Goal: Transaction & Acquisition: Purchase product/service

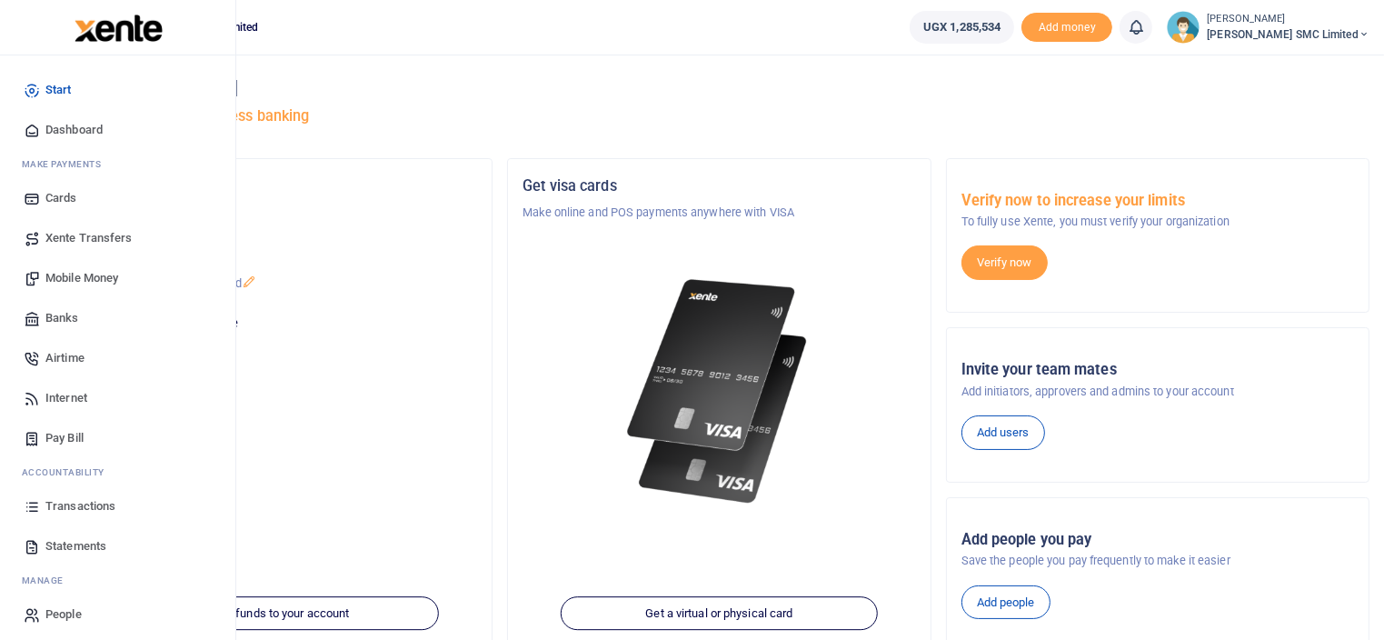
click at [82, 496] on link "Transactions" at bounding box center [118, 506] width 206 height 40
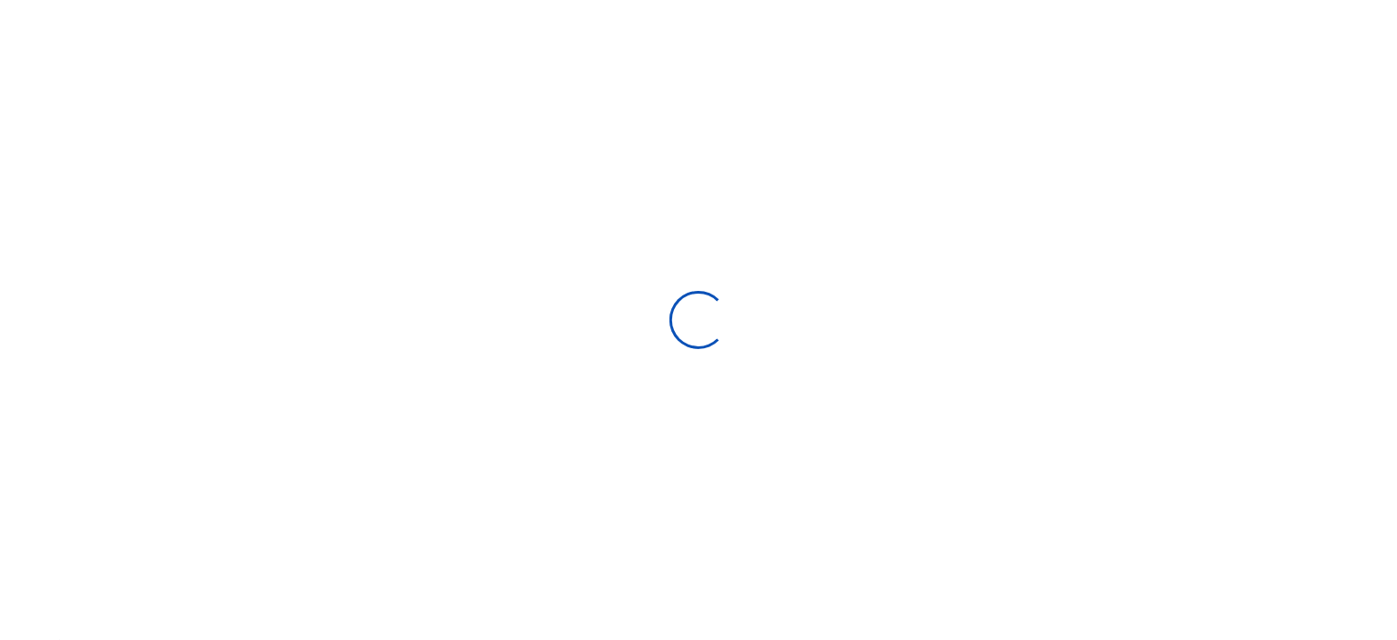
select select
type input "[DATE] - [DATE]"
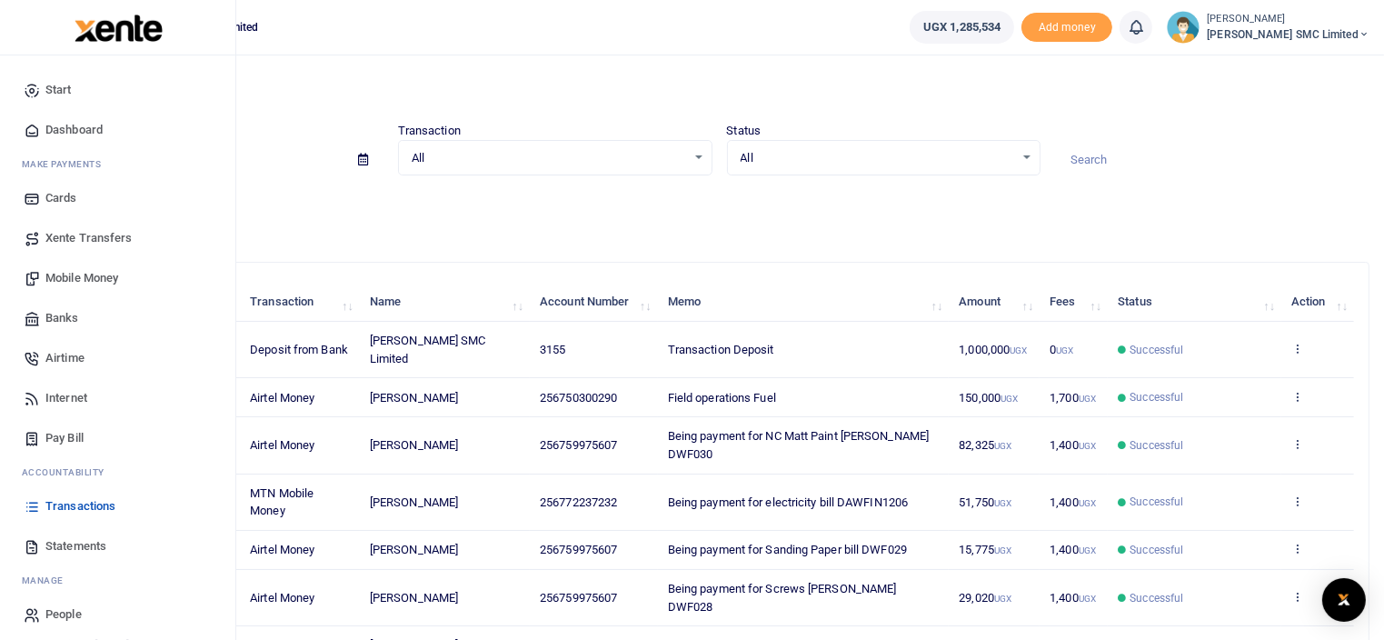
click at [81, 272] on span "Mobile Money" at bounding box center [81, 278] width 73 height 18
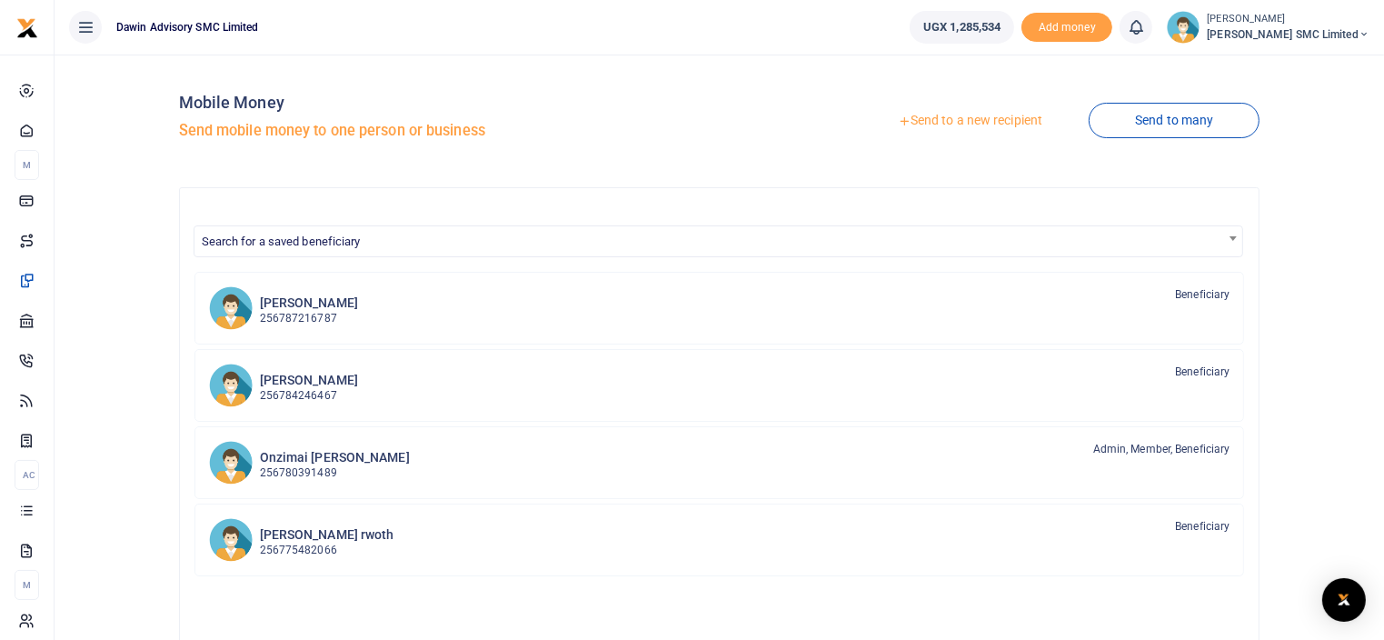
click at [939, 116] on link "Send to a new recipient" at bounding box center [969, 120] width 237 height 33
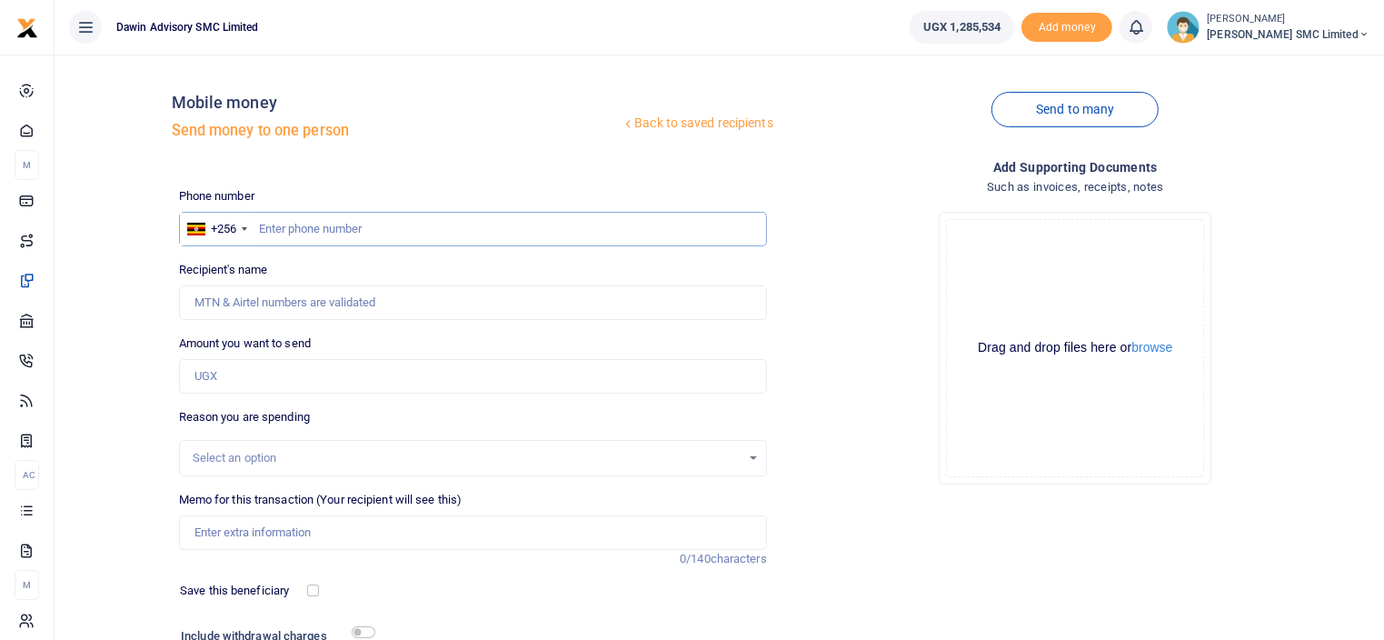
click at [283, 224] on input "text" at bounding box center [473, 229] width 588 height 35
type input "778271909"
type input "Eddy Omara"
type input "778271909"
click at [246, 378] on input "Amount you want to send" at bounding box center [473, 376] width 588 height 35
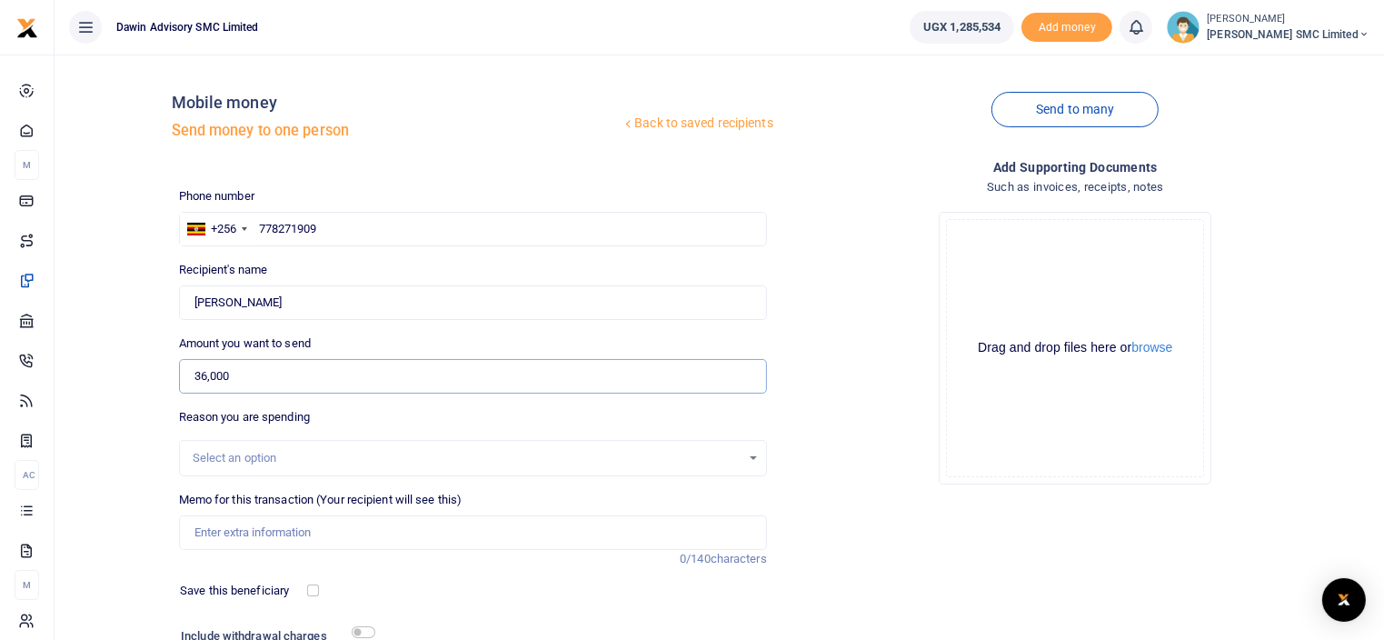
type input "36,000"
click at [248, 539] on input "Memo for this transaction (Your recipient will see this)" at bounding box center [473, 532] width 588 height 35
type input "Being payment for Timber processing bill DWF031"
click at [872, 478] on div "Drop your files here Drag and drop files here or browse Powered by Uppy" at bounding box center [1075, 348] width 588 height 302
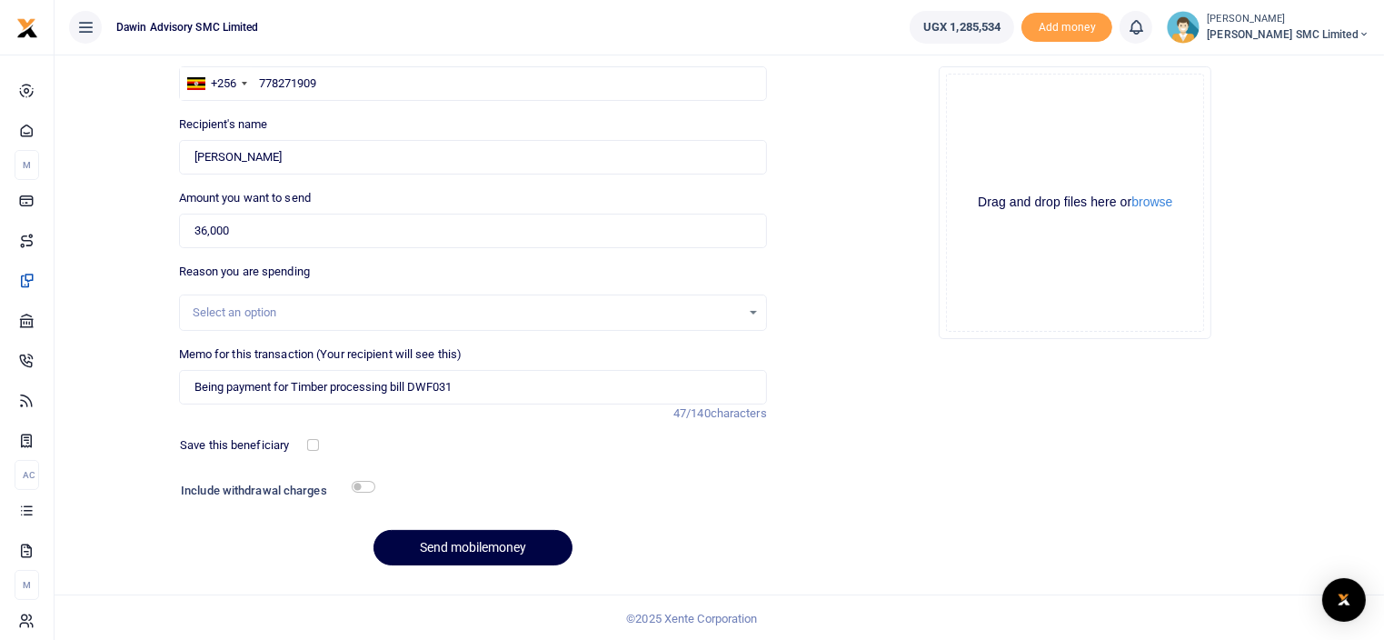
scroll to position [146, 0]
click at [357, 482] on input "checkbox" at bounding box center [364, 486] width 24 height 12
checkbox input "true"
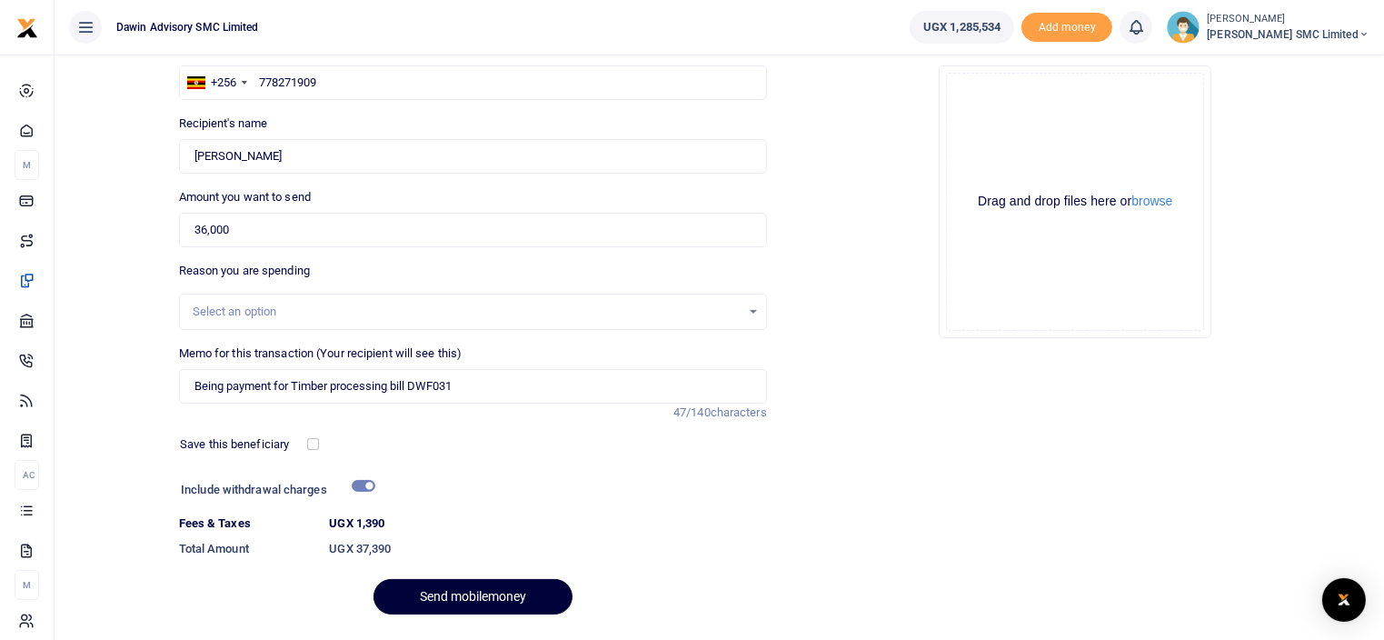
click at [432, 598] on button "Send mobilemoney" at bounding box center [472, 596] width 199 height 35
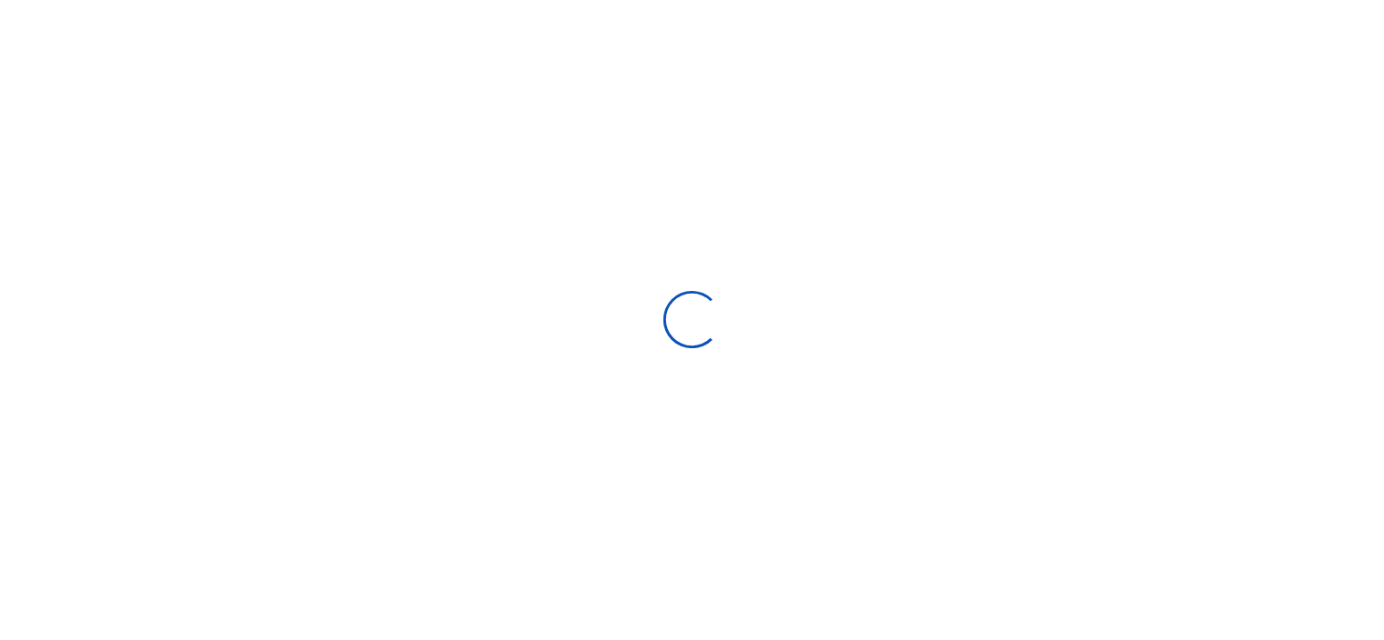
scroll to position [146, 0]
select select
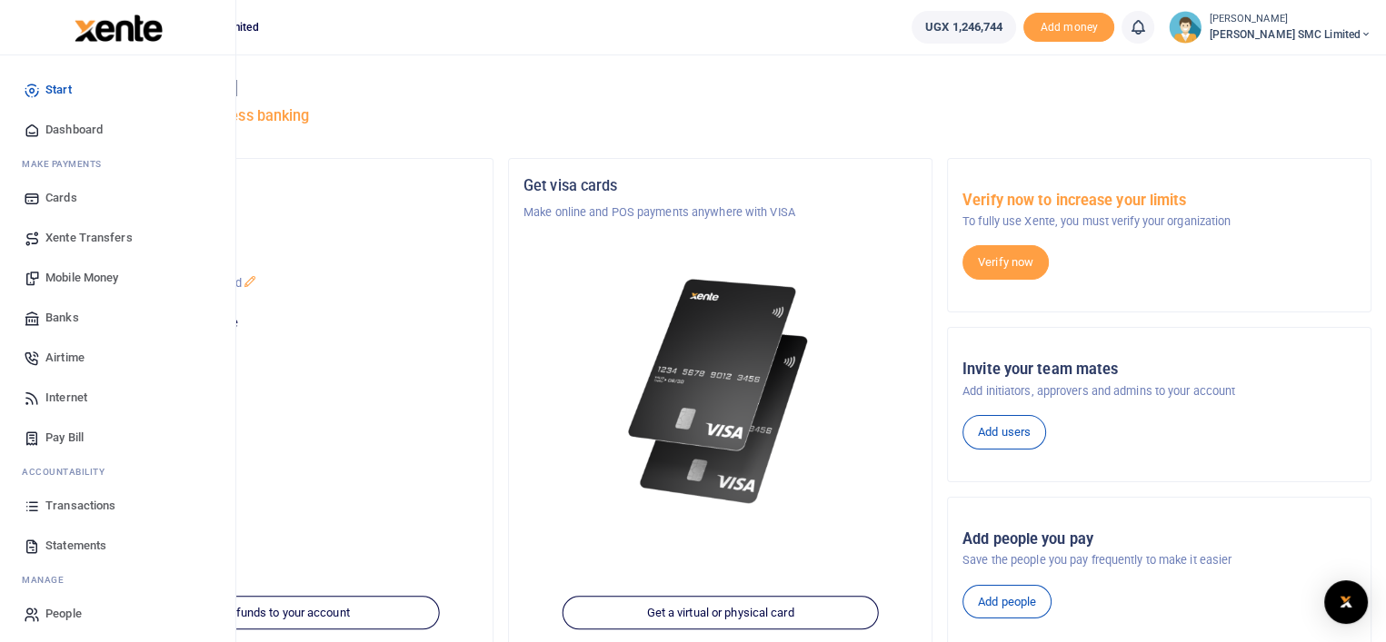
click at [95, 493] on link "Transactions" at bounding box center [118, 506] width 206 height 40
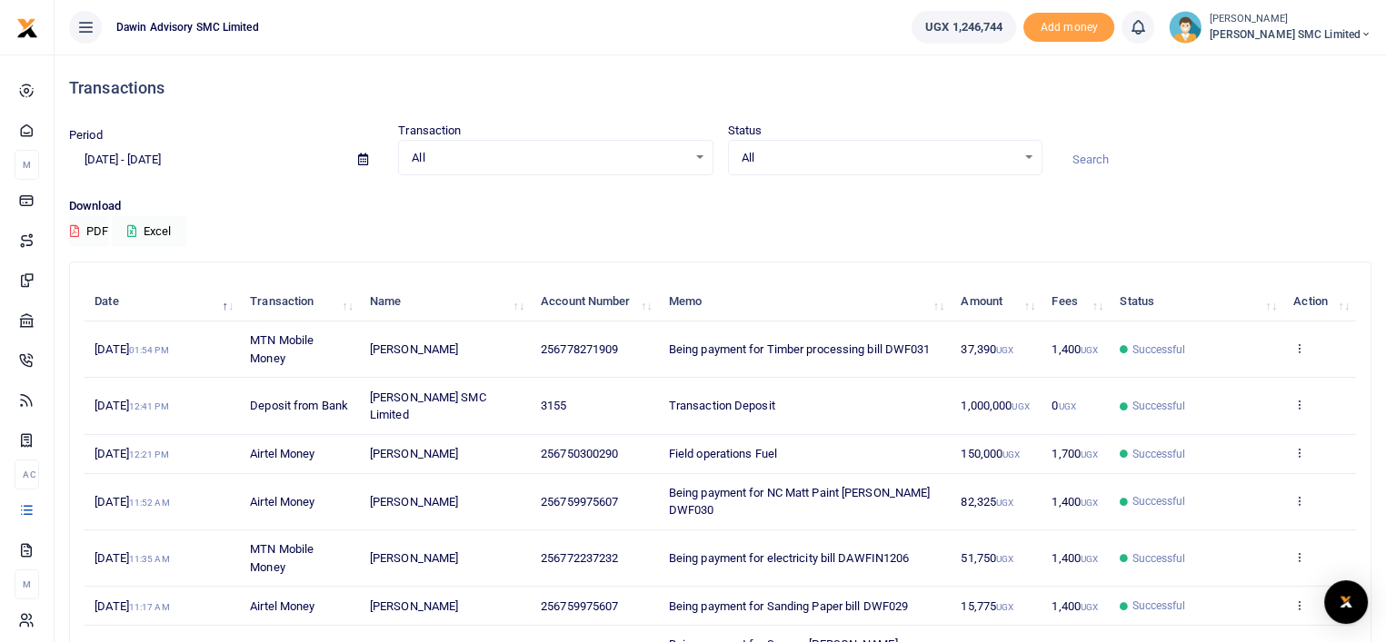
click at [818, 231] on div "Download PDF Excel" at bounding box center [720, 222] width 1302 height 50
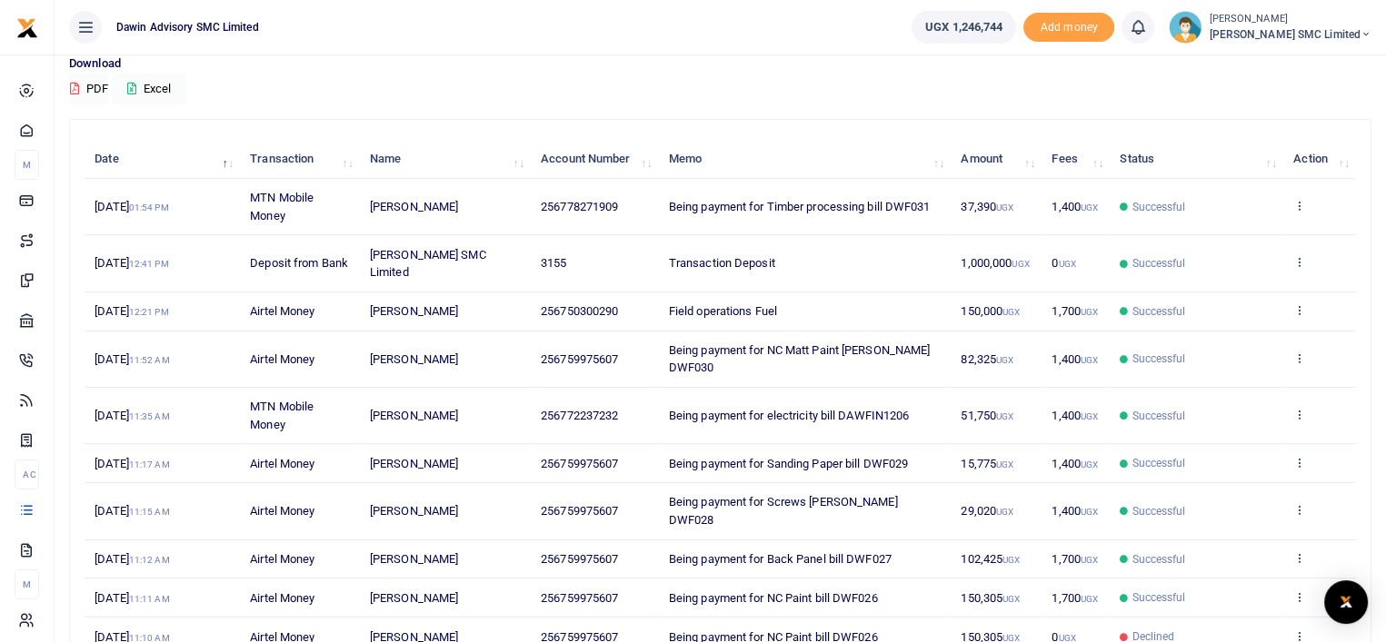
scroll to position [145, 0]
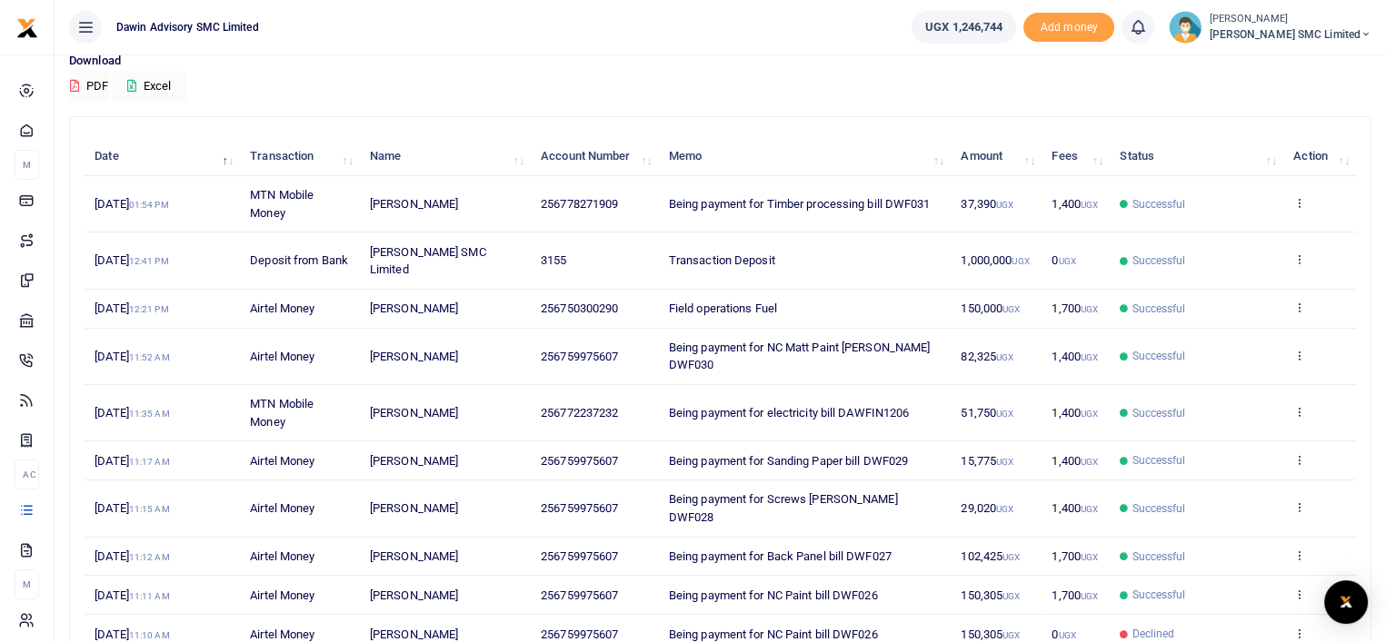
click at [865, 163] on th "Memo" at bounding box center [805, 156] width 293 height 39
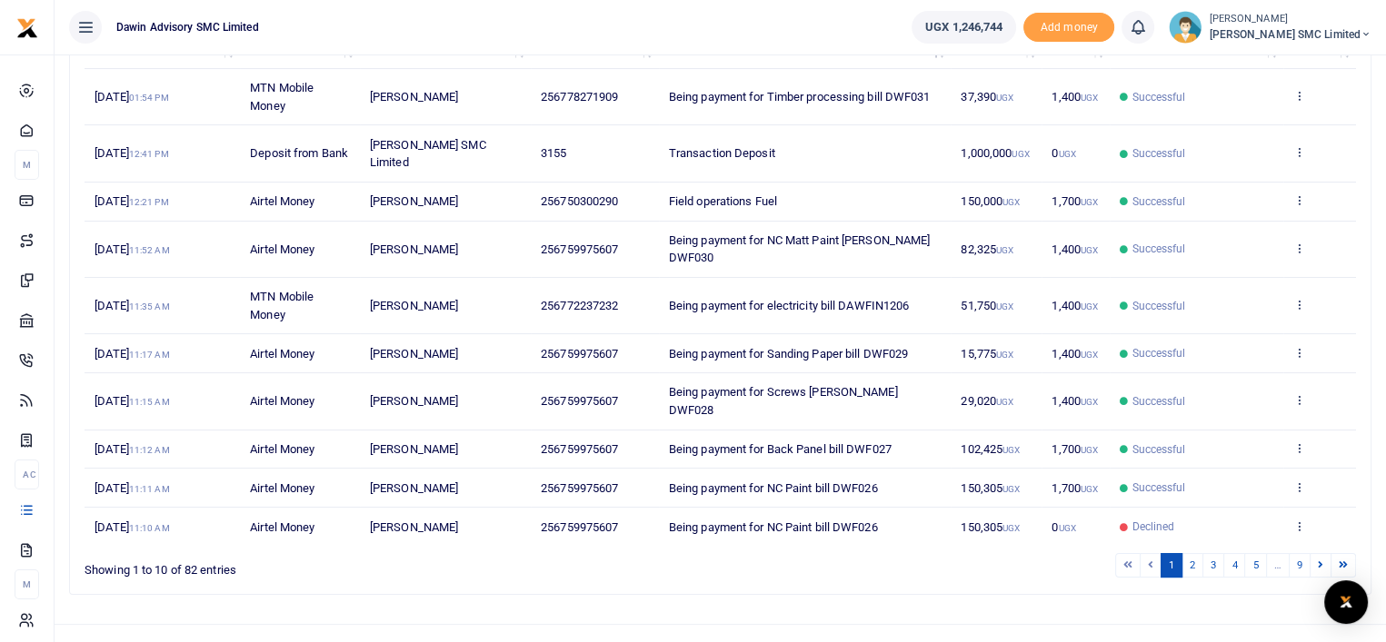
scroll to position [254, 0]
click at [1199, 559] on link "2" at bounding box center [1192, 564] width 22 height 25
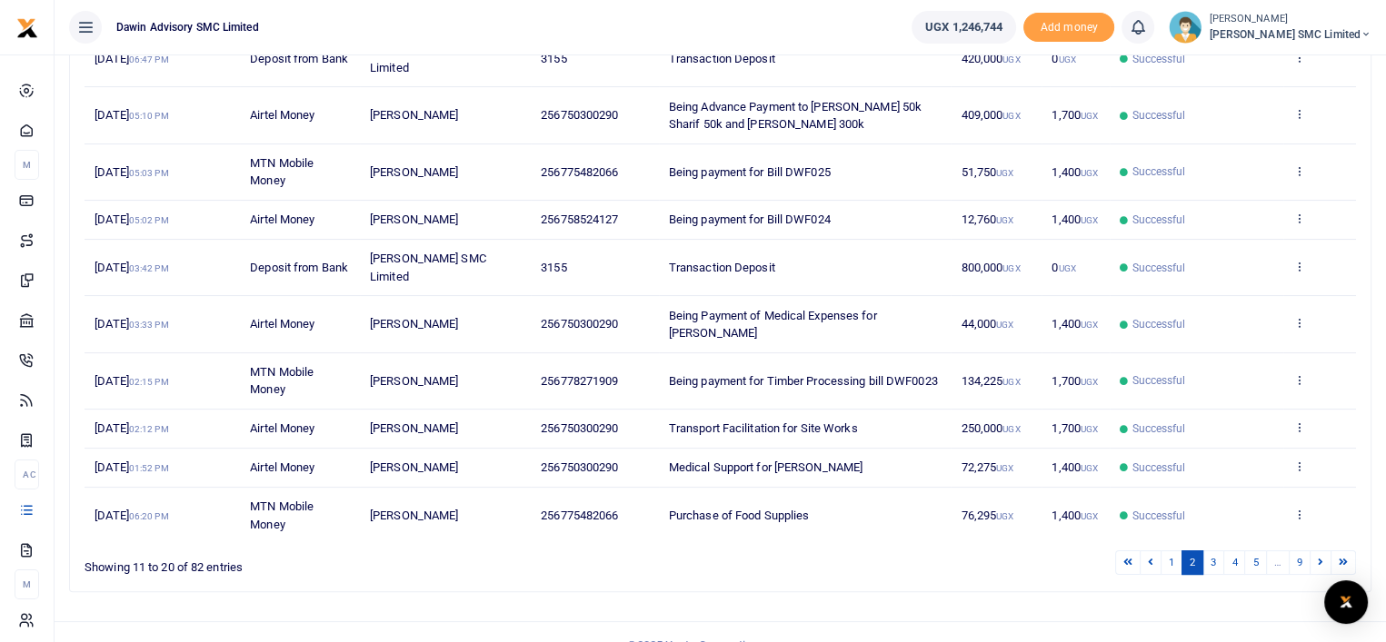
scroll to position [332, 0]
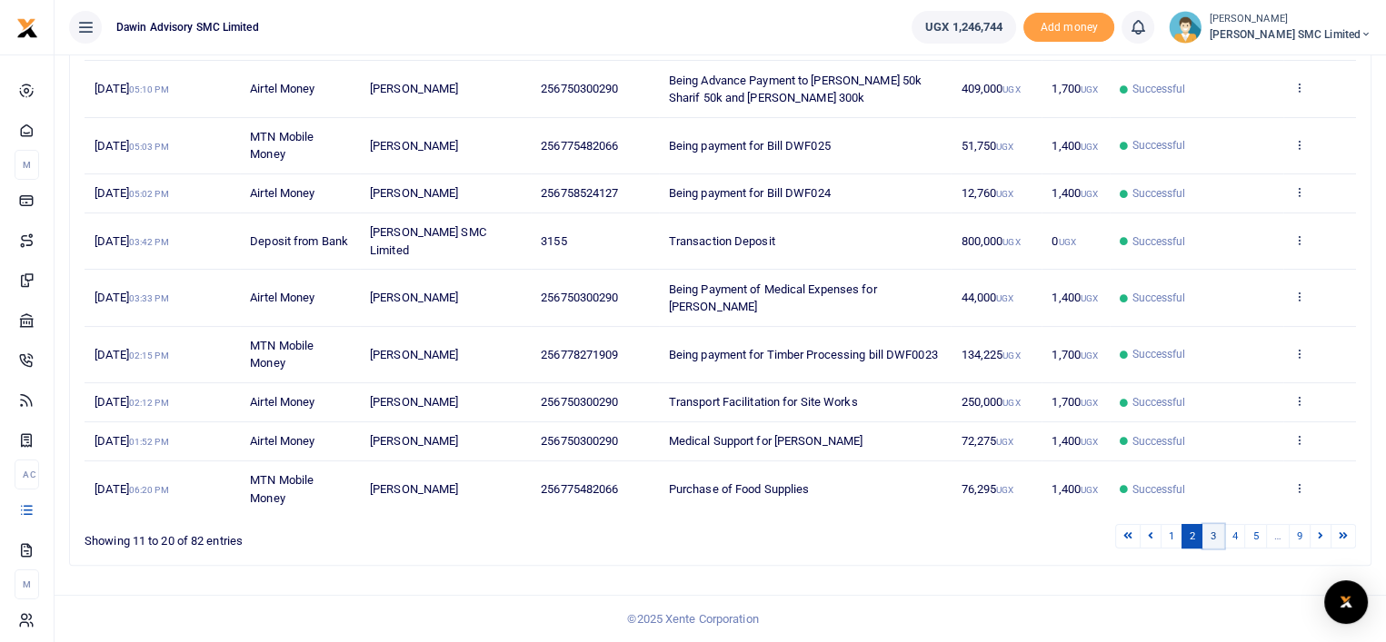
click at [1218, 535] on link "3" at bounding box center [1213, 536] width 22 height 25
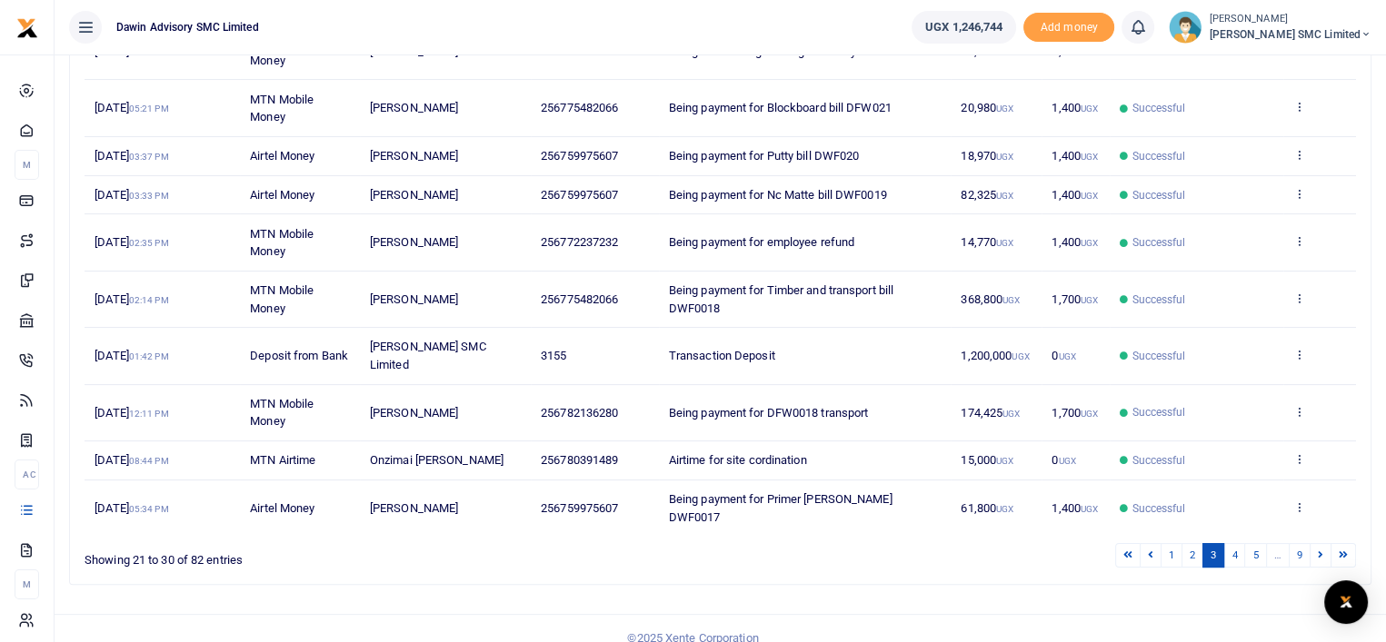
scroll to position [313, 0]
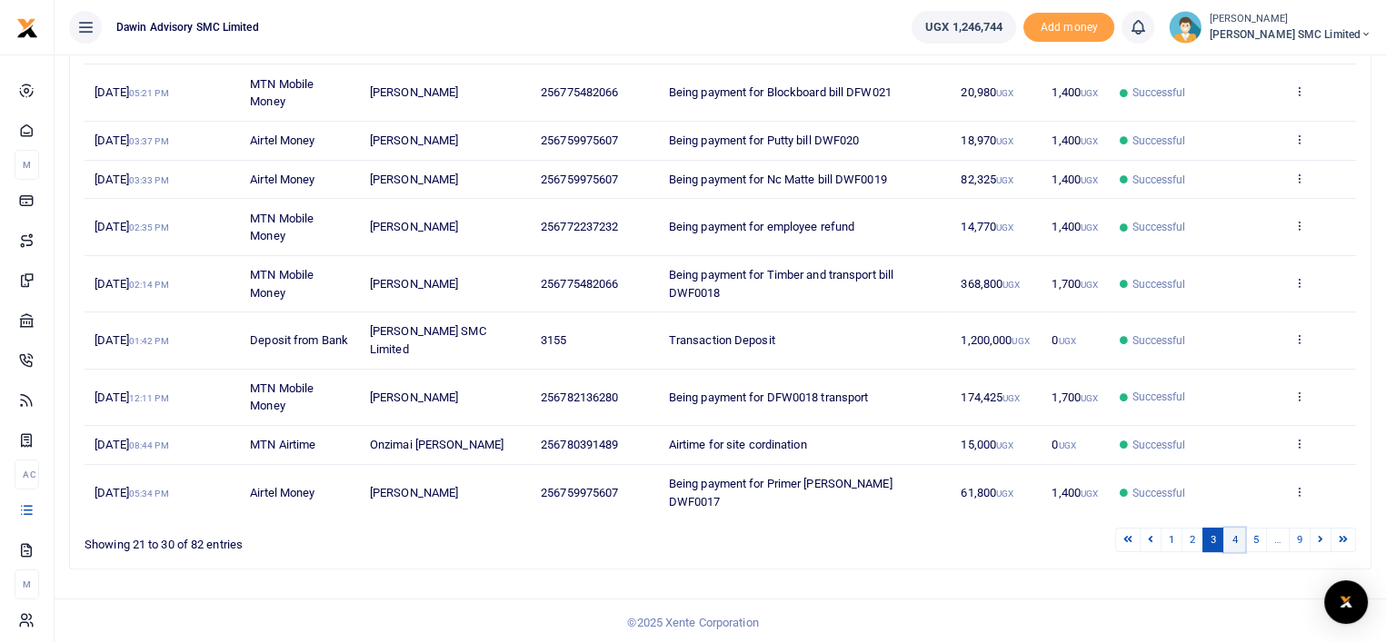
click at [1233, 532] on link "4" at bounding box center [1234, 540] width 22 height 25
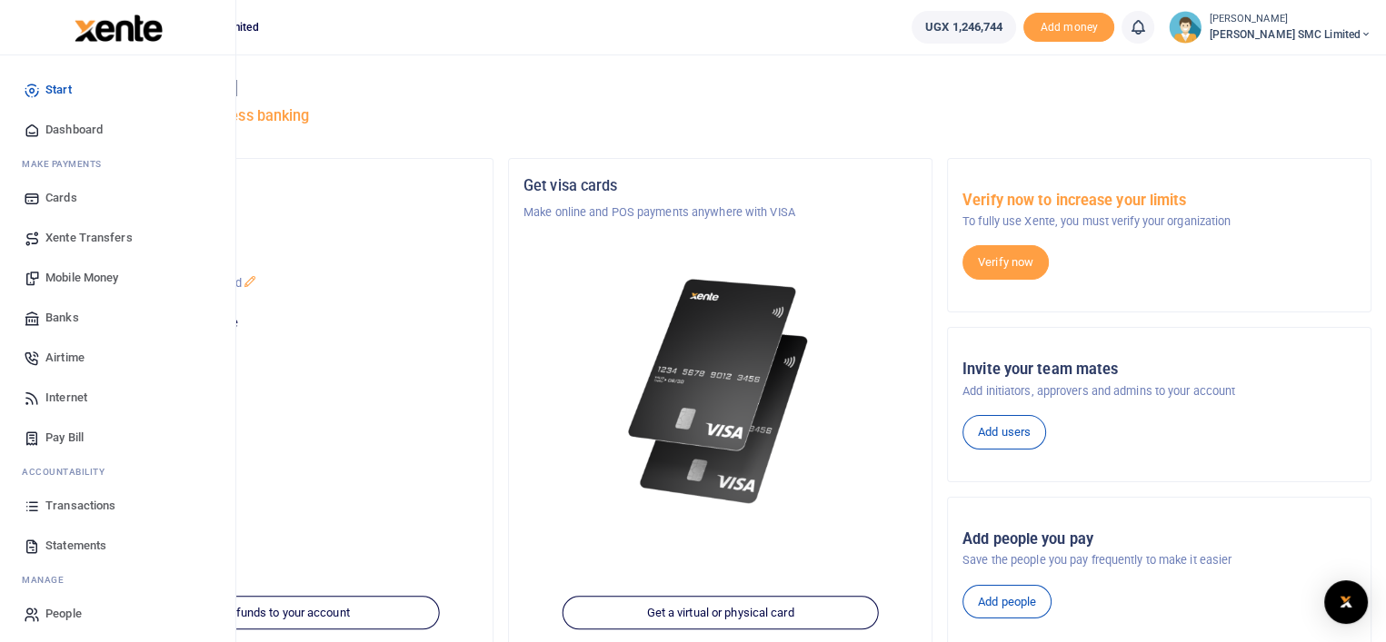
click at [83, 502] on span "Transactions" at bounding box center [80, 506] width 70 height 18
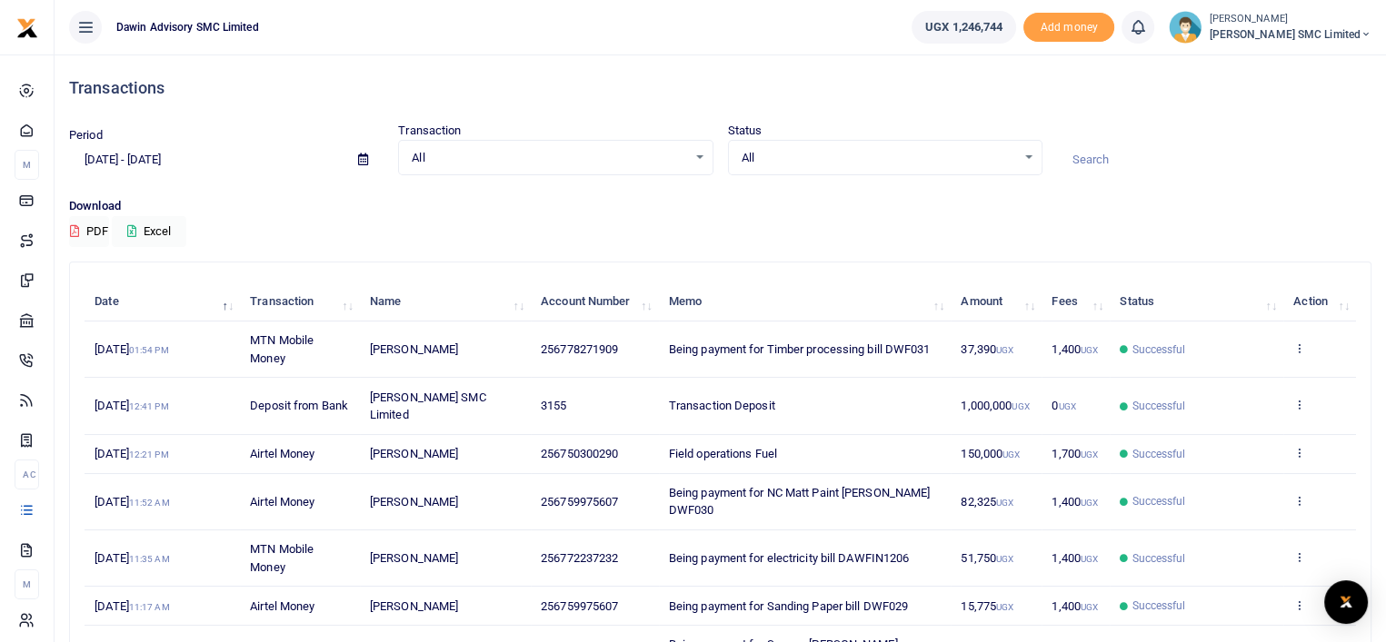
click at [1006, 263] on div "Search: Date Transaction Name Account Number Memo Amount Fees Status Action [DA…" at bounding box center [720, 555] width 1300 height 584
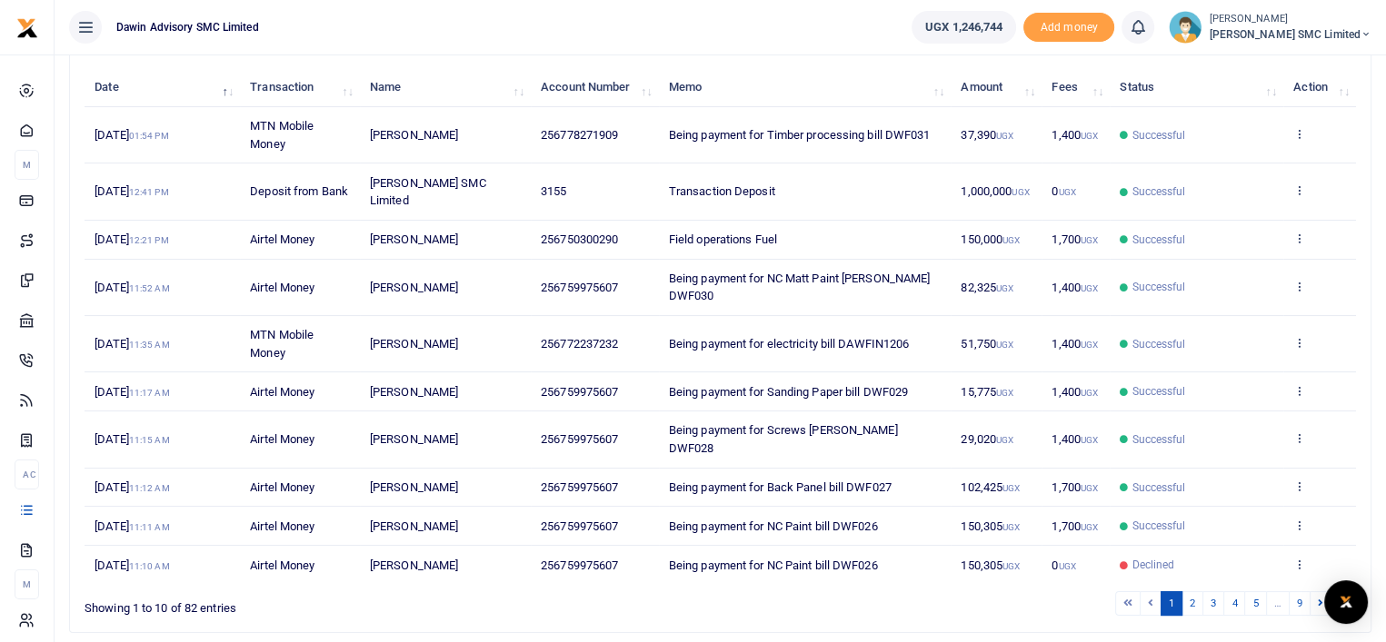
scroll to position [278, 0]
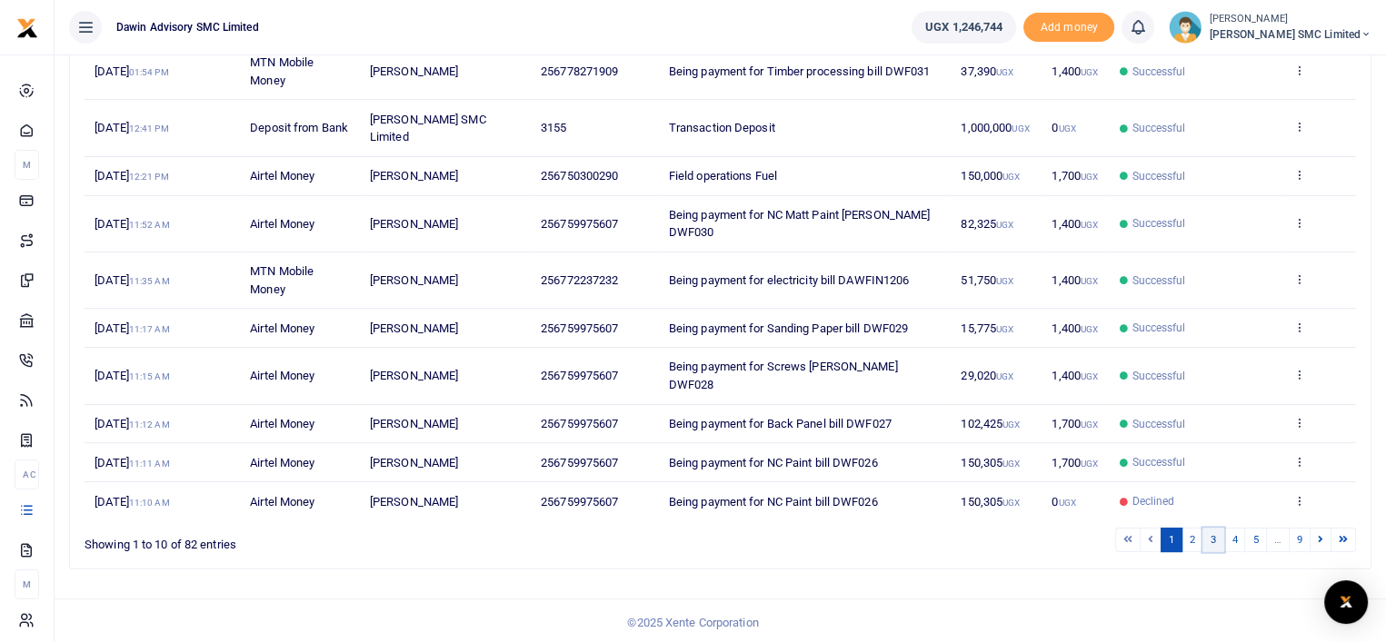
click at [1214, 533] on link "3" at bounding box center [1213, 540] width 22 height 25
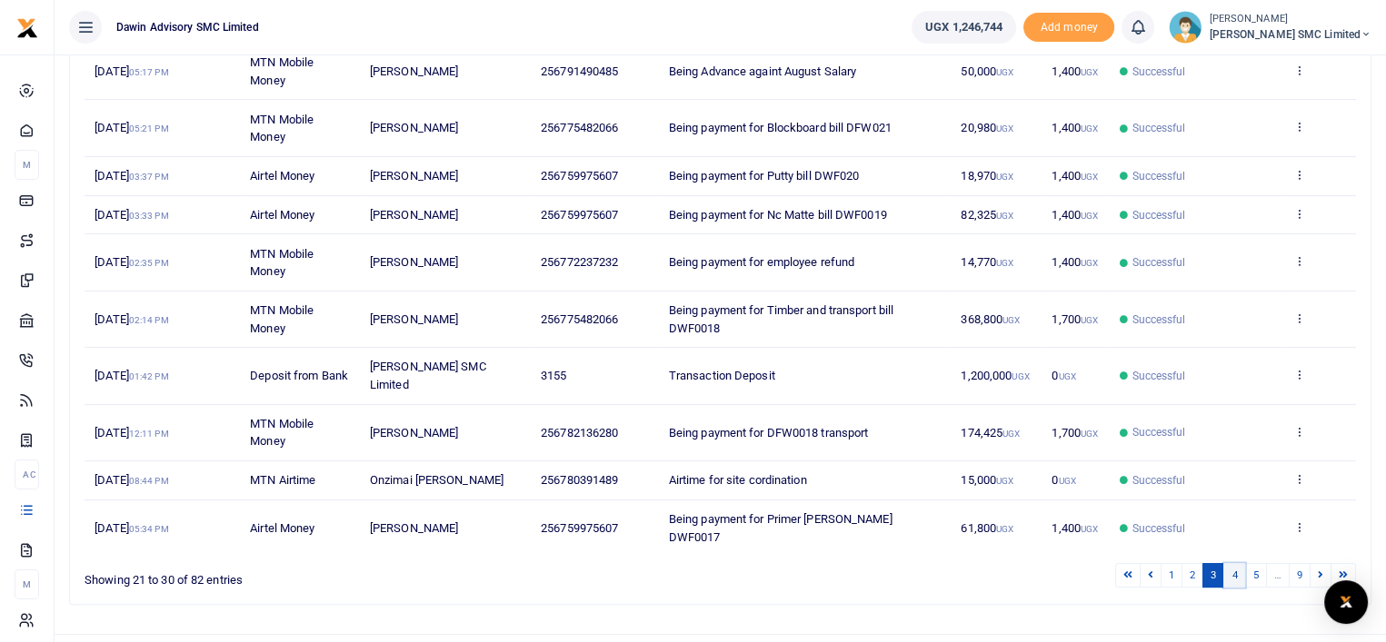
click at [1239, 566] on link "4" at bounding box center [1234, 575] width 22 height 25
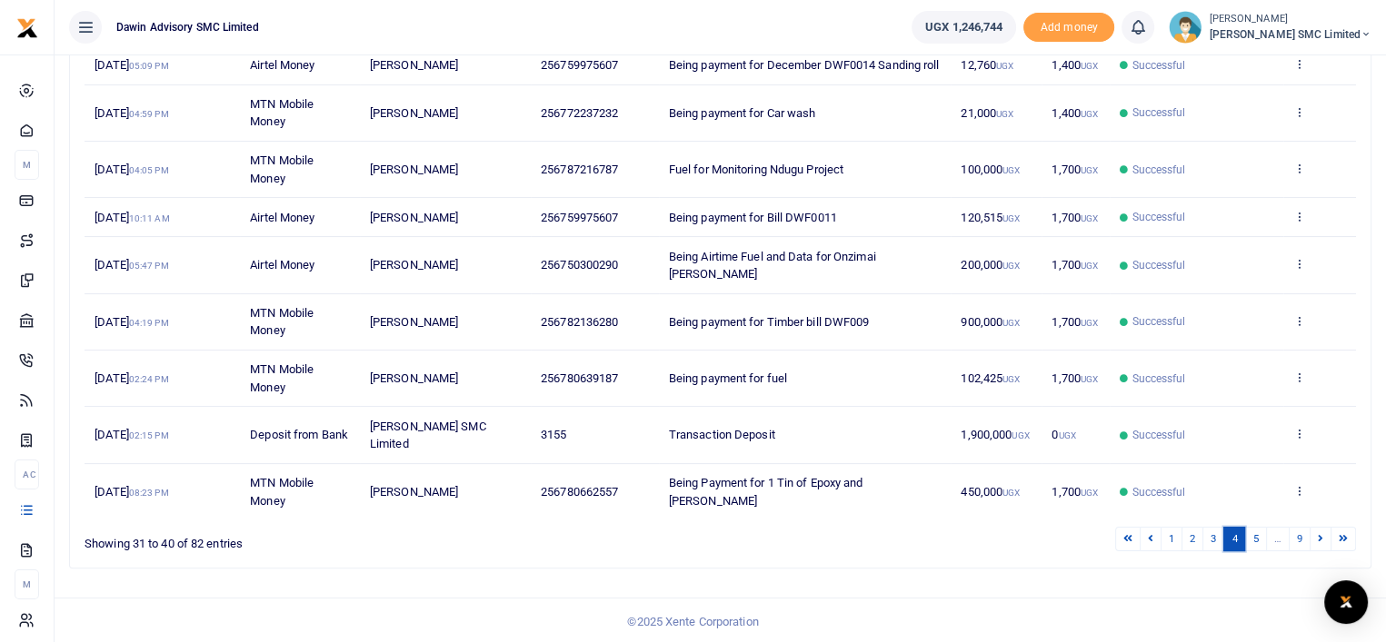
scroll to position [349, 0]
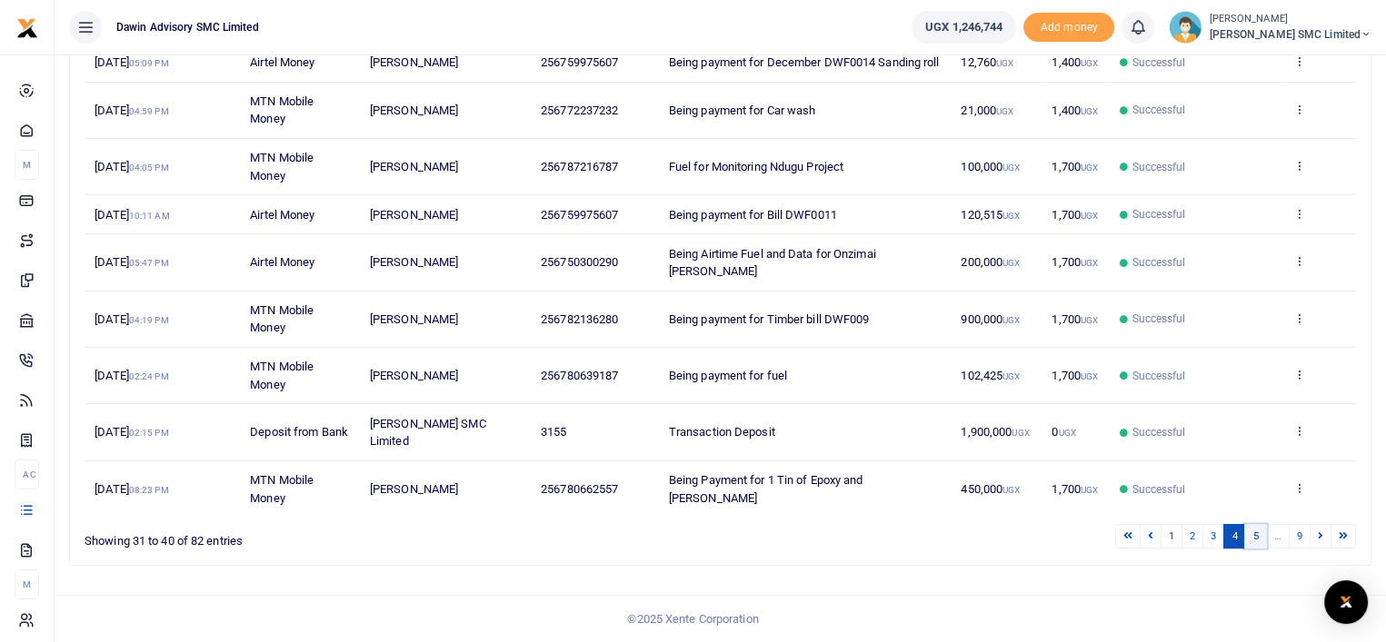
click at [1254, 537] on link "5" at bounding box center [1255, 536] width 22 height 25
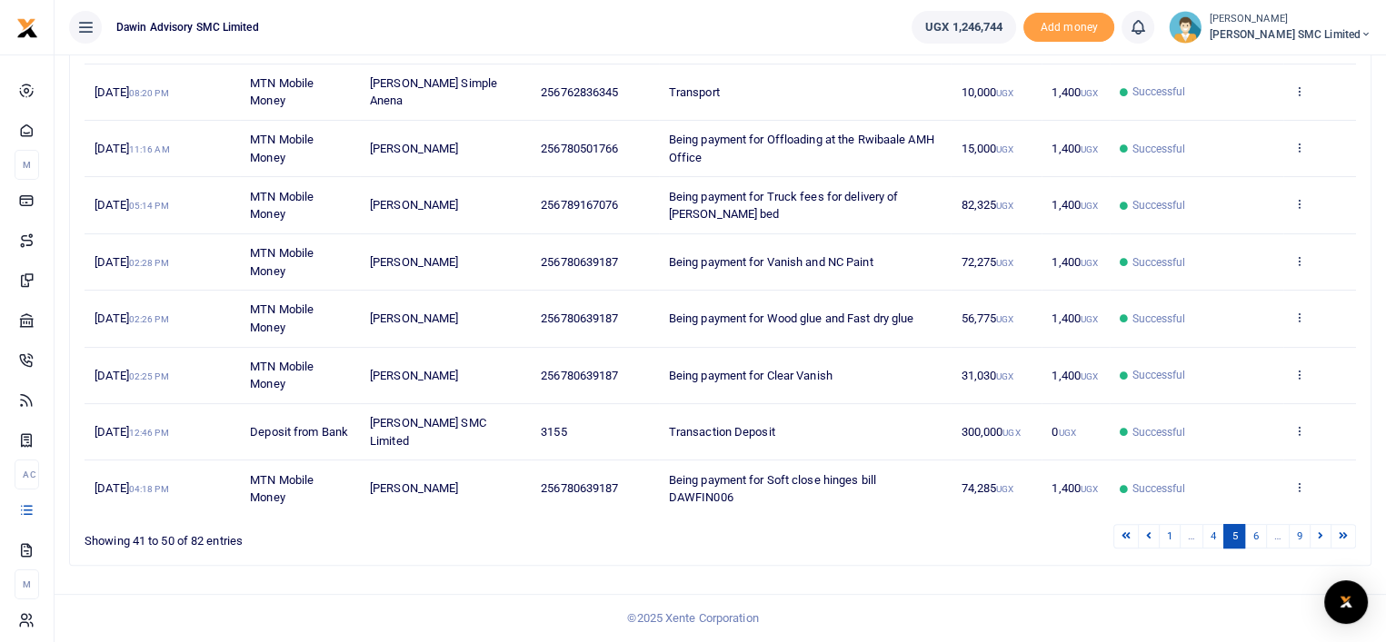
scroll to position [385, 0]
click at [1214, 533] on link "4" at bounding box center [1213, 536] width 22 height 25
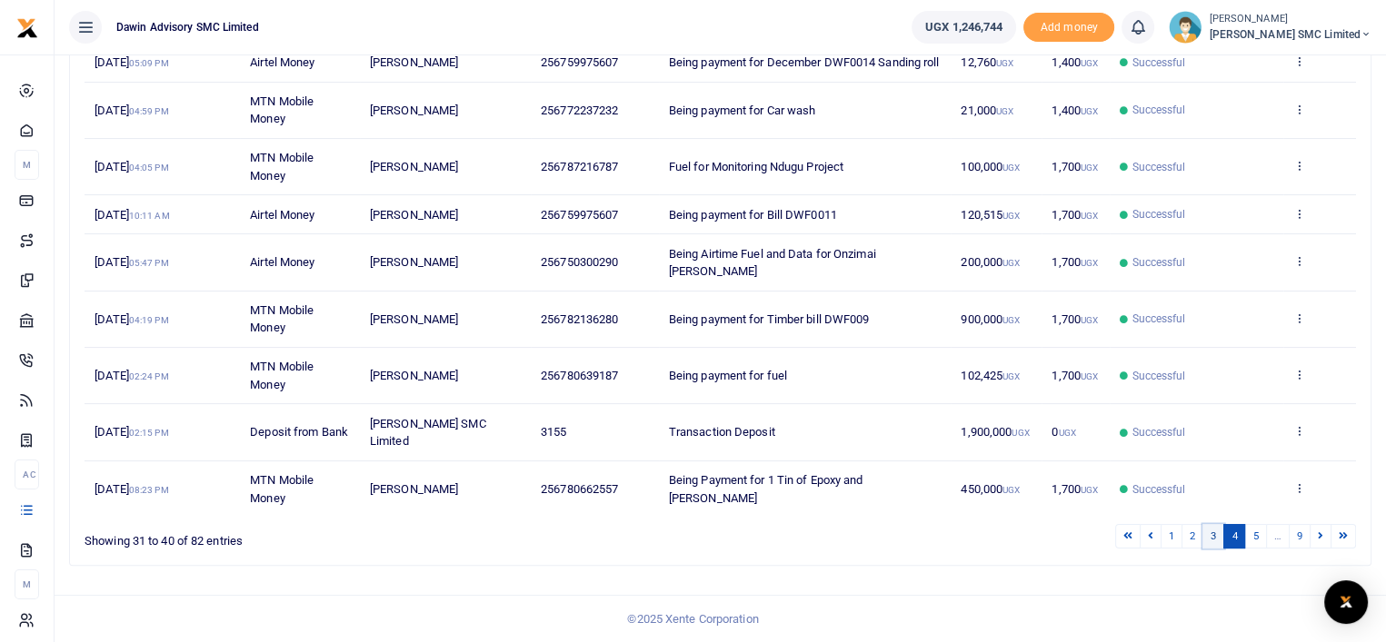
scroll to position [349, 0]
click at [1214, 532] on link "3" at bounding box center [1213, 536] width 22 height 25
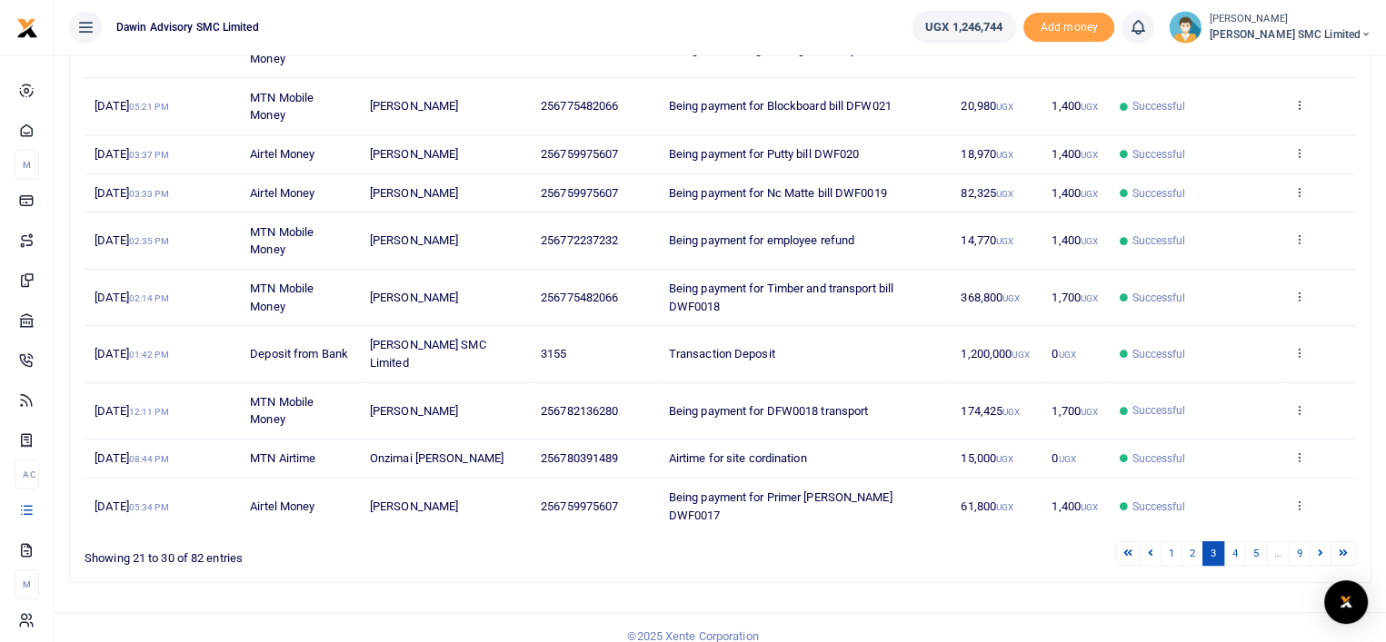
scroll to position [313, 0]
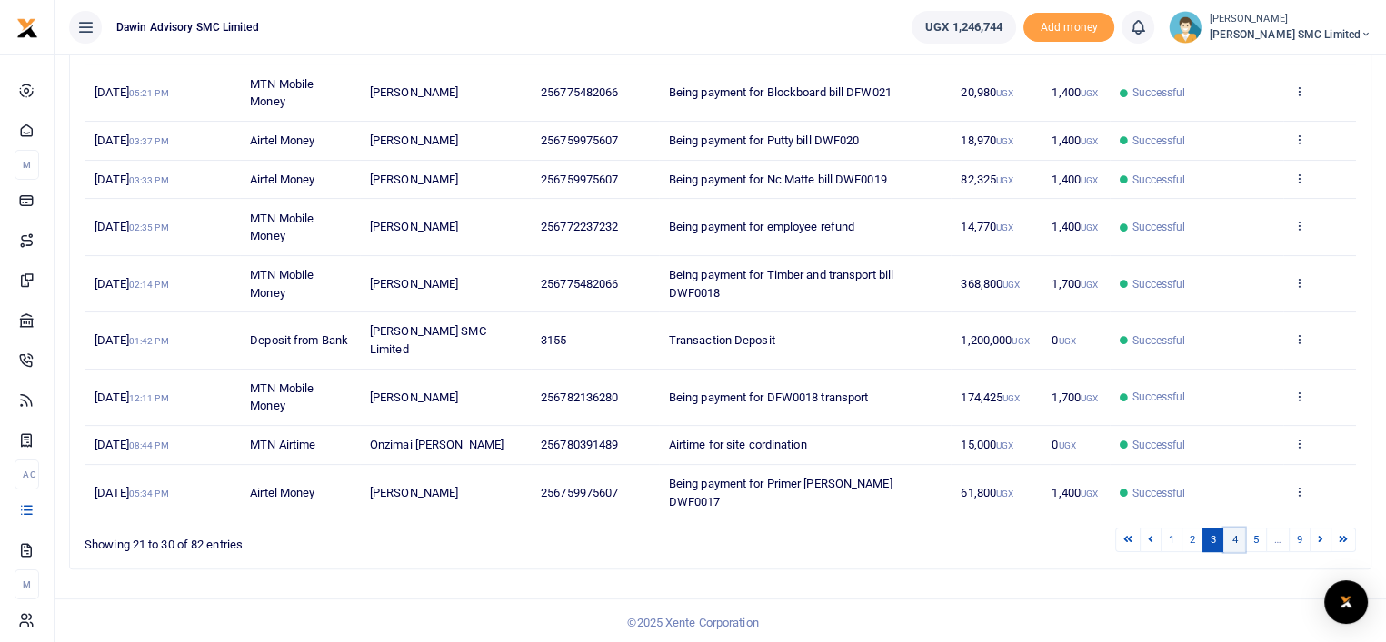
click at [1234, 532] on link "4" at bounding box center [1234, 540] width 22 height 25
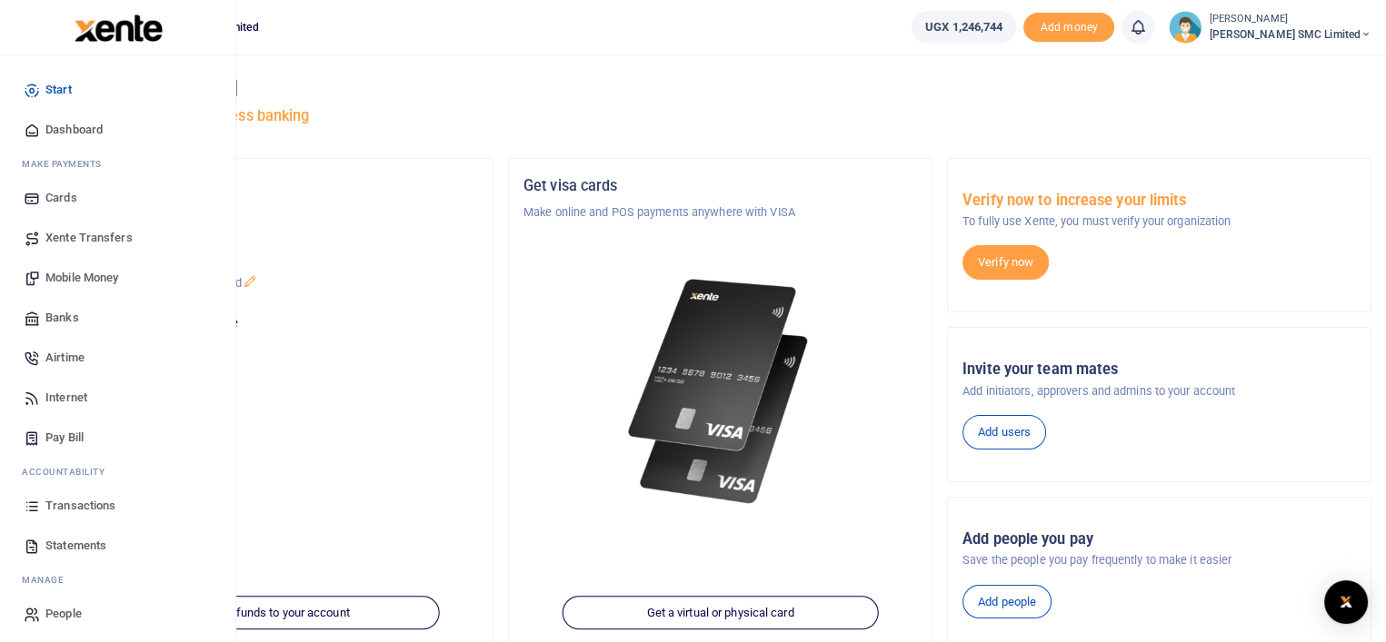
click at [64, 504] on span "Transactions" at bounding box center [80, 506] width 70 height 18
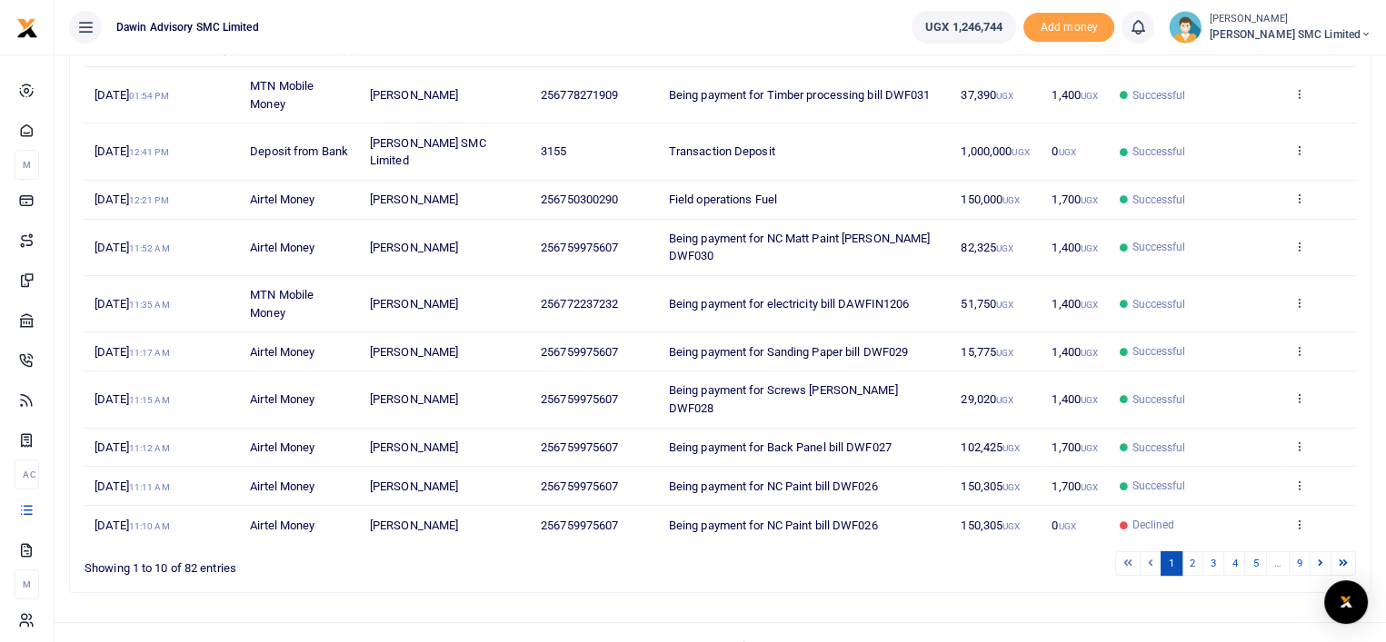
scroll to position [278, 0]
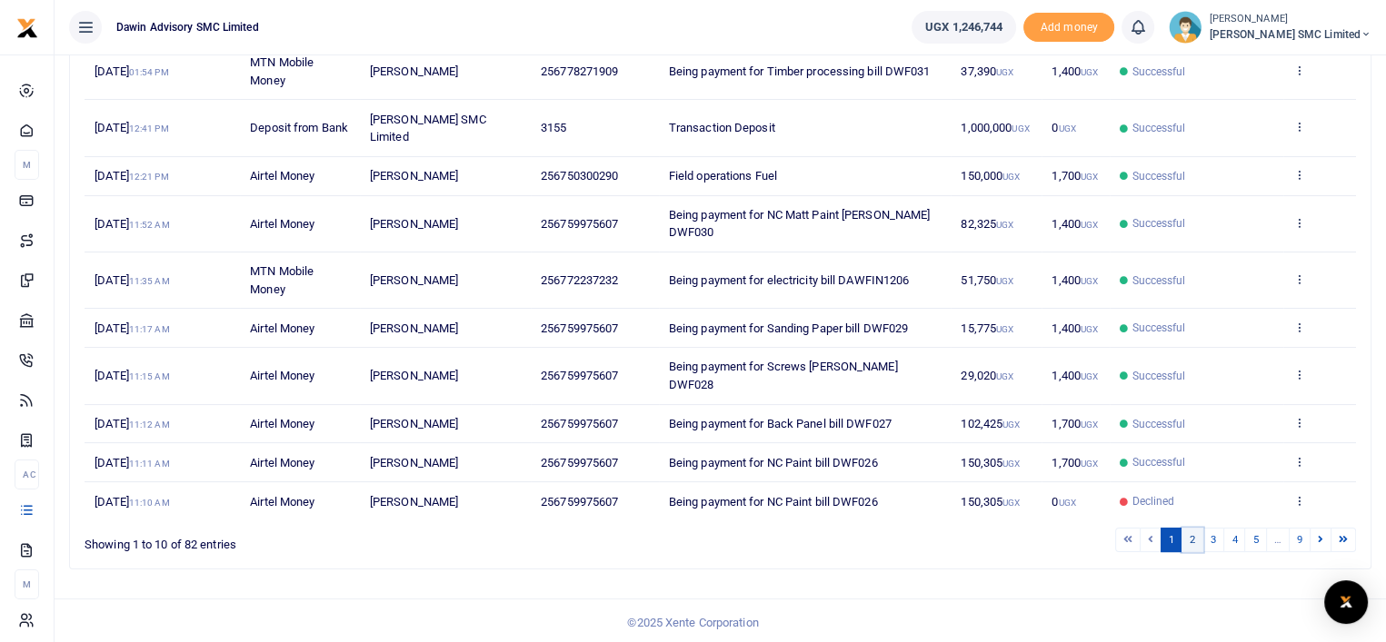
click at [1196, 534] on link "2" at bounding box center [1192, 540] width 22 height 25
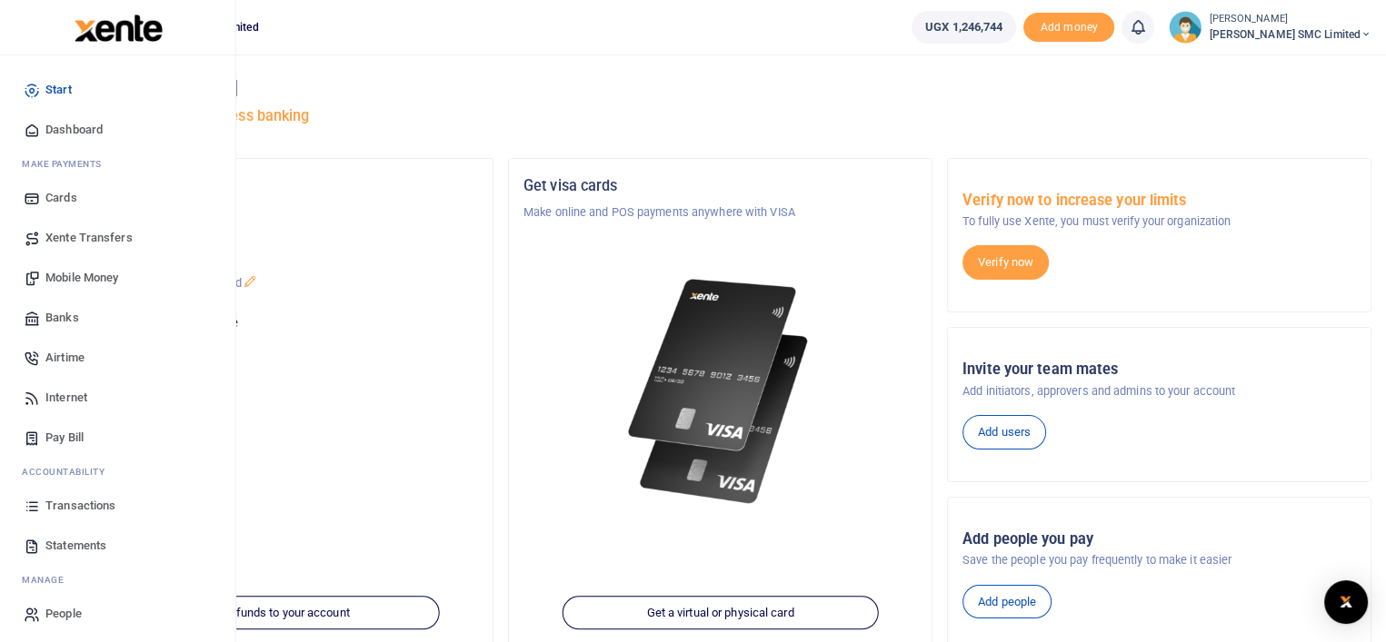
click at [102, 507] on span "Transactions" at bounding box center [80, 506] width 70 height 18
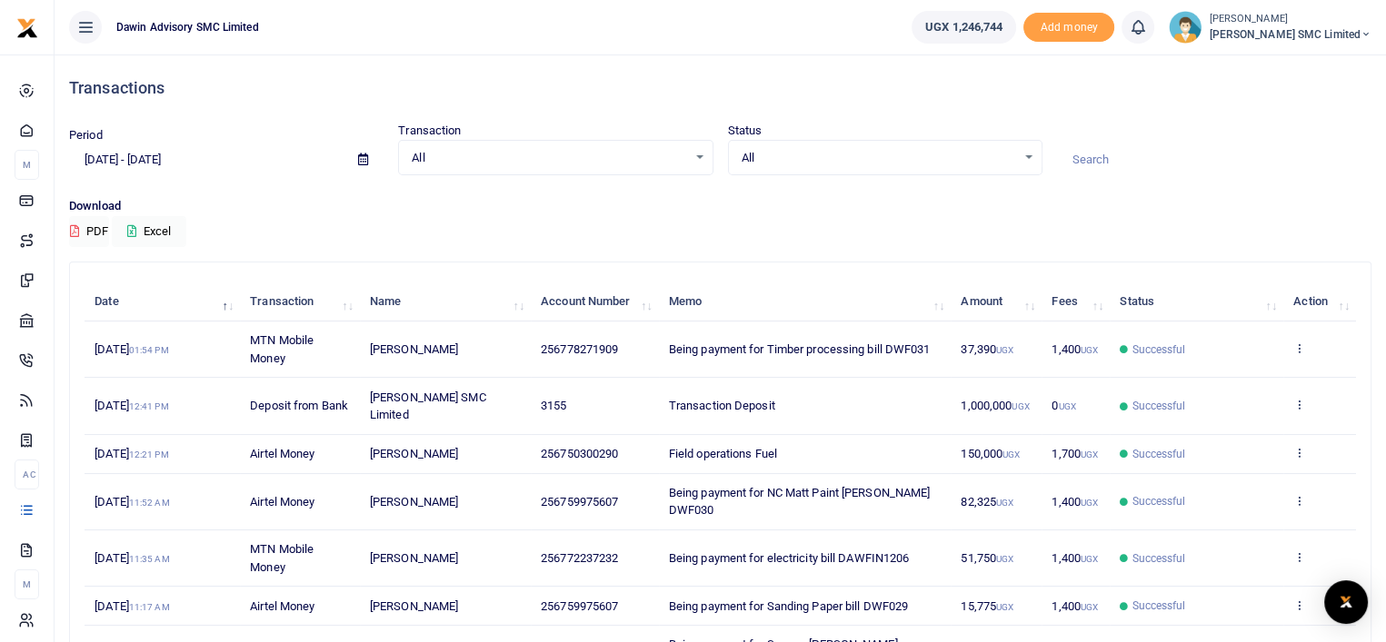
click at [840, 220] on div "Download PDF Excel" at bounding box center [720, 222] width 1302 height 50
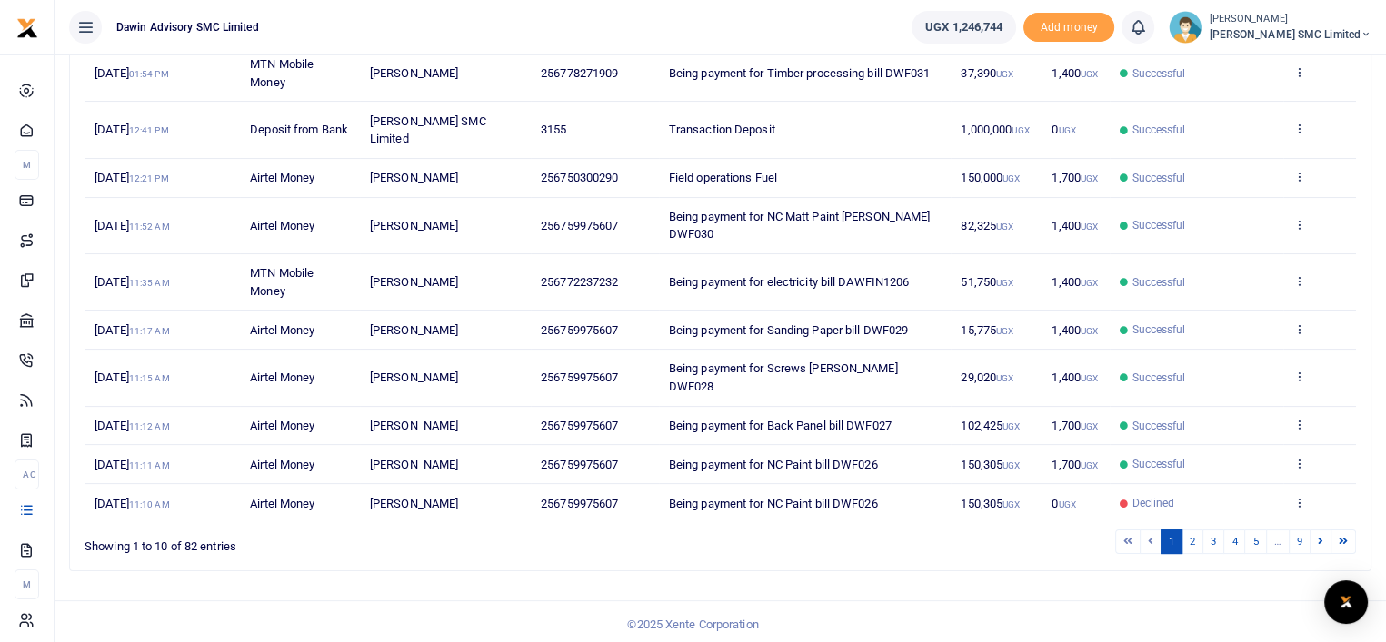
scroll to position [278, 0]
click at [1186, 535] on link "2" at bounding box center [1192, 540] width 22 height 25
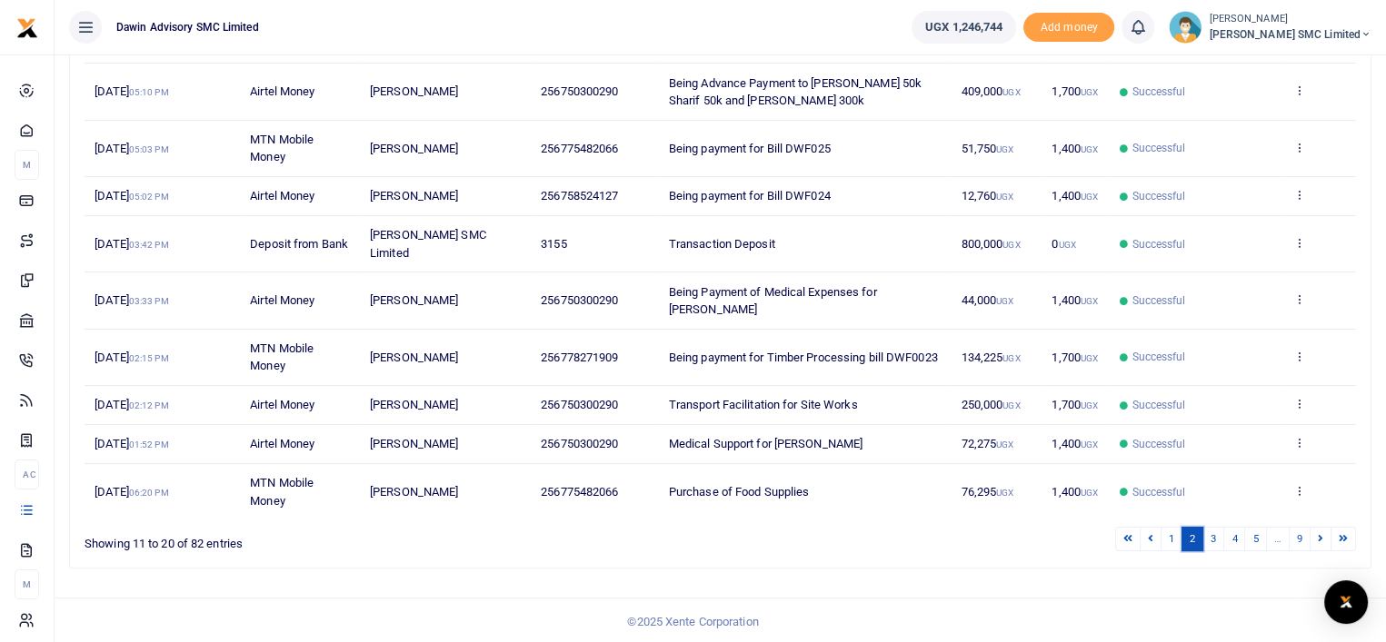
scroll to position [332, 0]
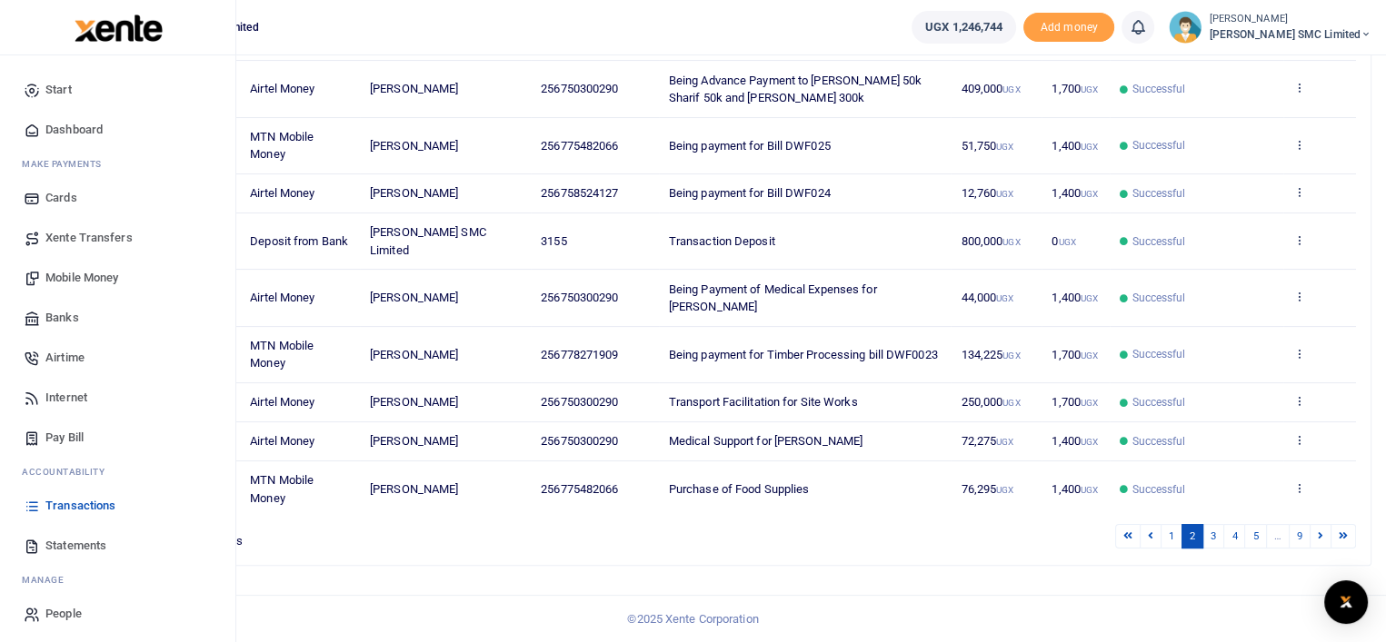
click at [82, 541] on span "Statements" at bounding box center [75, 546] width 61 height 18
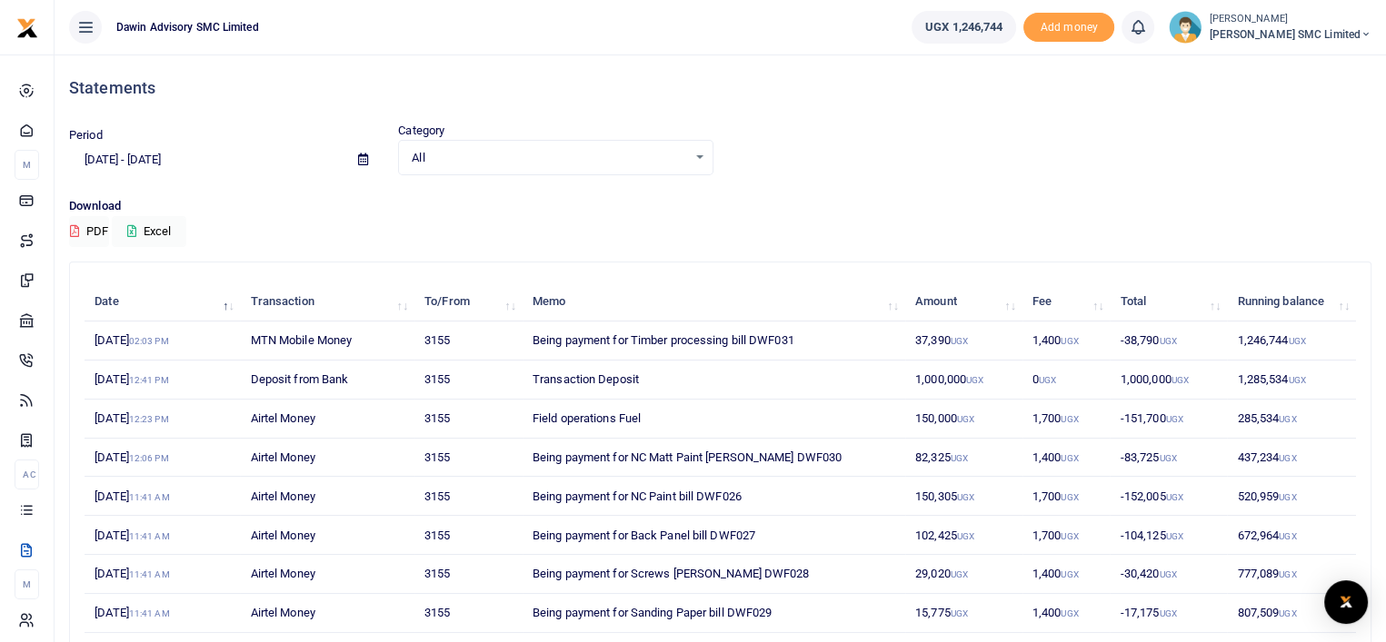
click at [658, 205] on p "Download" at bounding box center [720, 206] width 1302 height 19
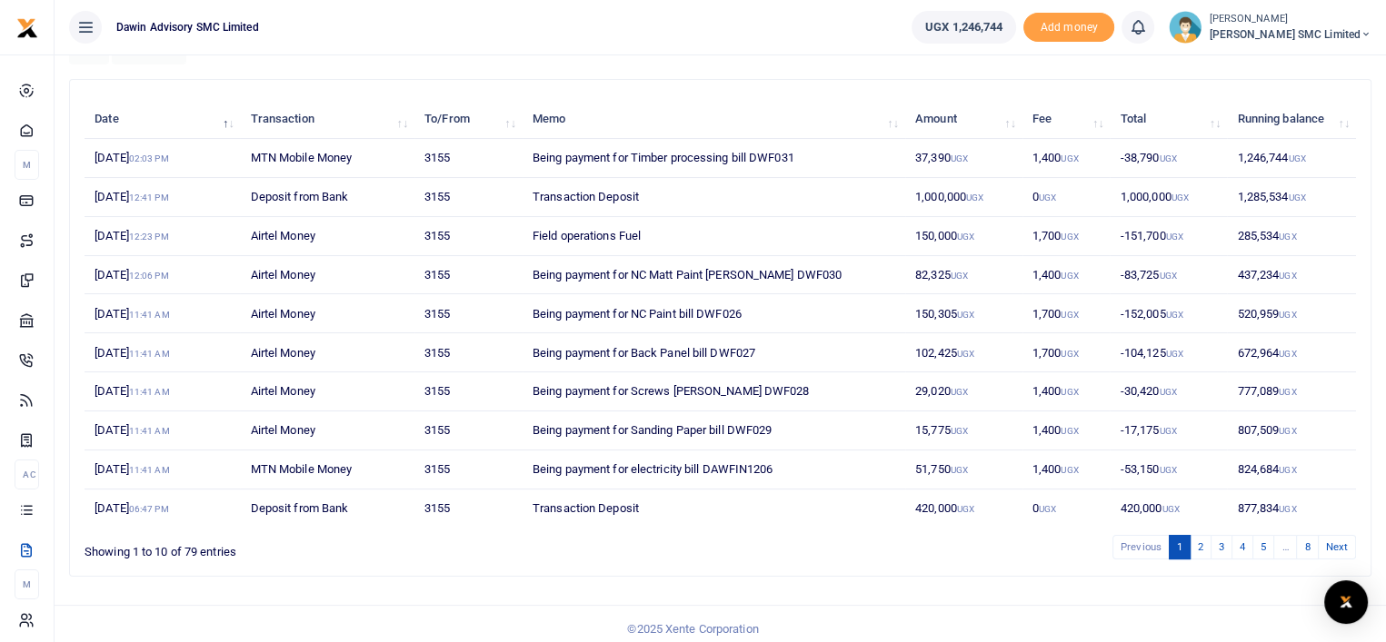
scroll to position [190, 0]
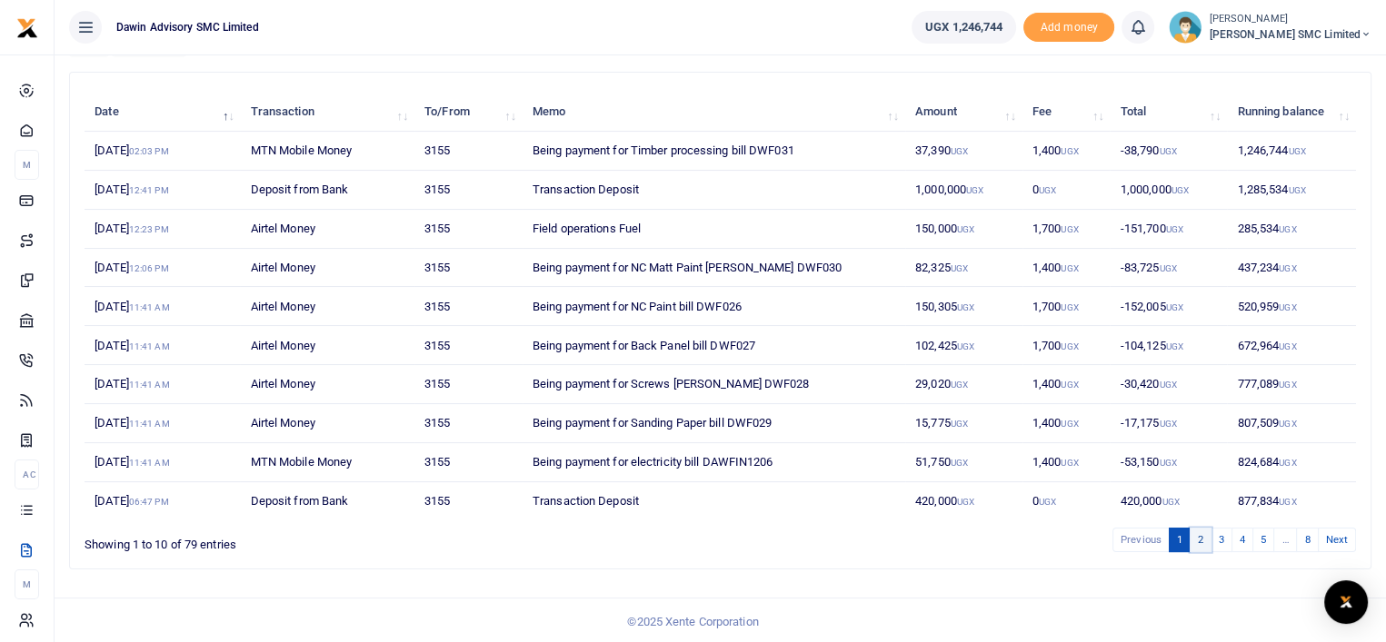
click at [1201, 537] on link "2" at bounding box center [1200, 540] width 22 height 25
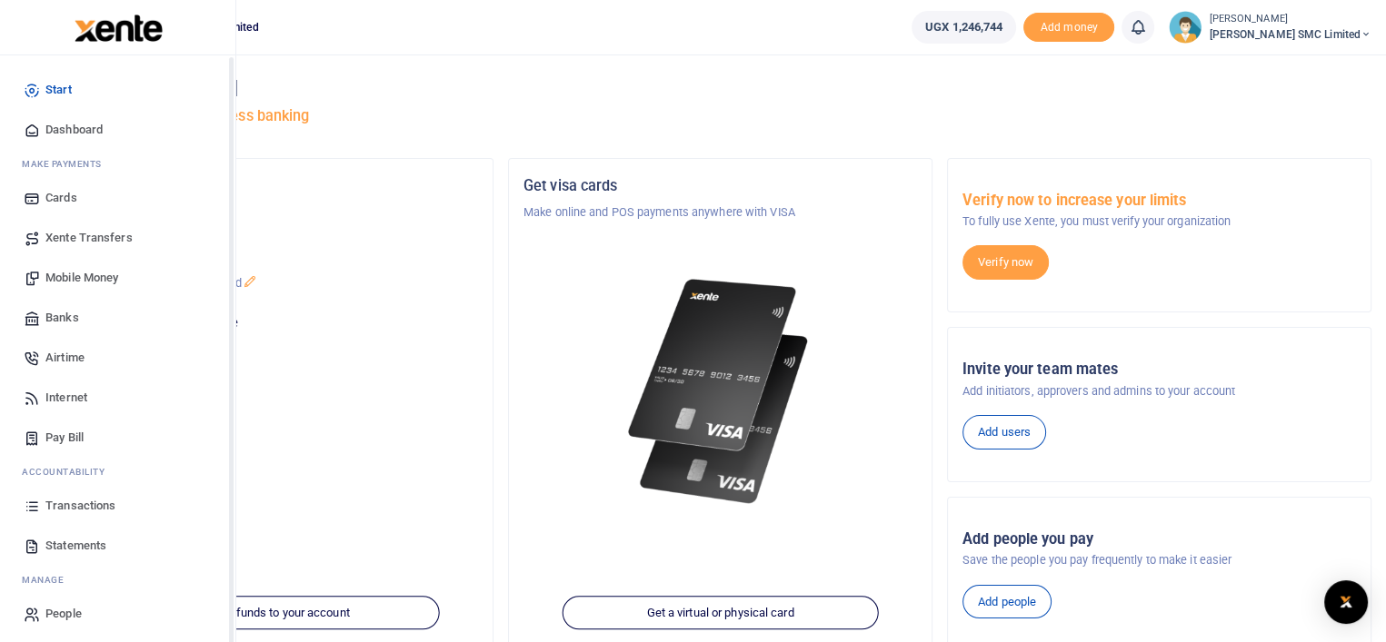
click at [74, 542] on span "Statements" at bounding box center [75, 546] width 61 height 18
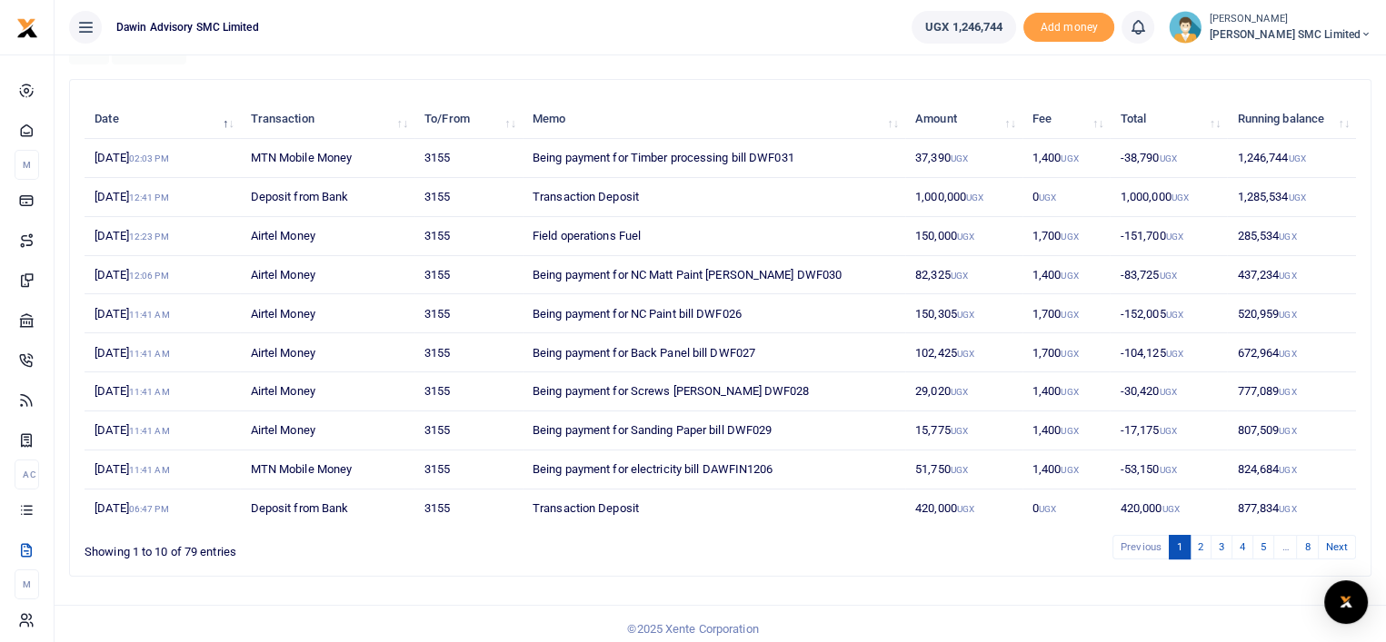
scroll to position [190, 0]
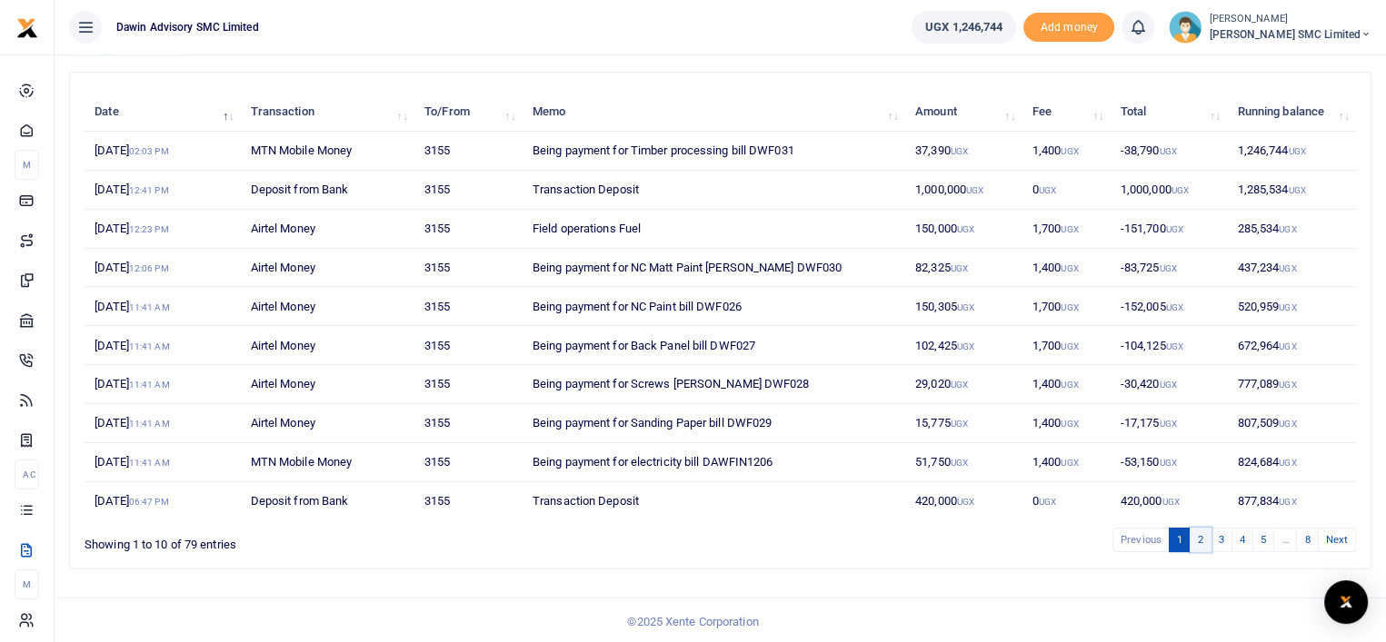
click at [1202, 530] on link "2" at bounding box center [1200, 540] width 22 height 25
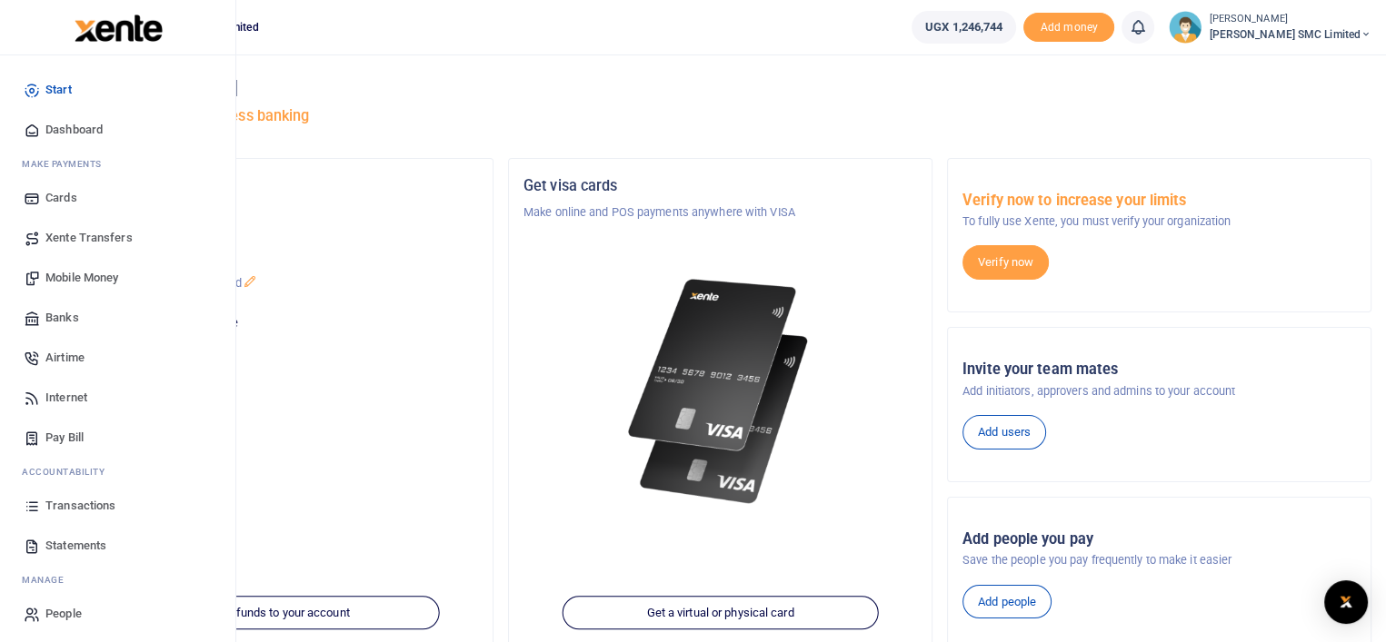
click at [76, 270] on span "Mobile Money" at bounding box center [81, 278] width 73 height 18
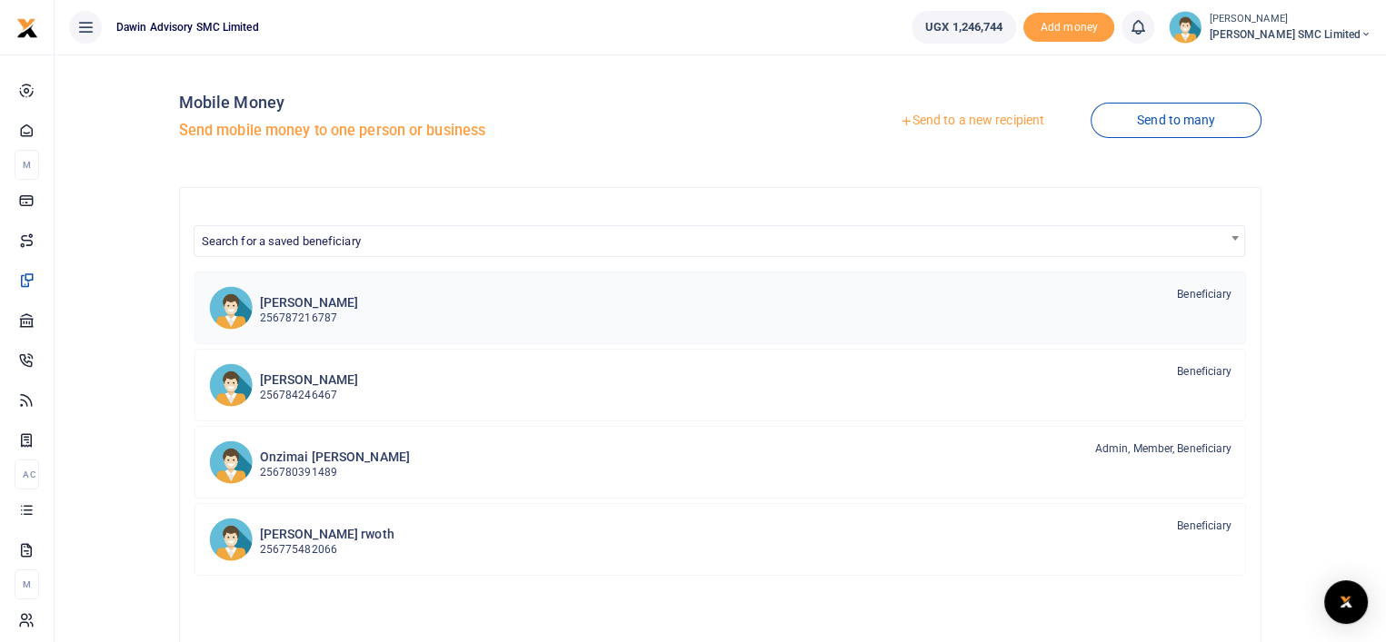
click at [355, 308] on div "Linda Onzimai 256787216787 Beneficiary" at bounding box center [746, 307] width 972 height 42
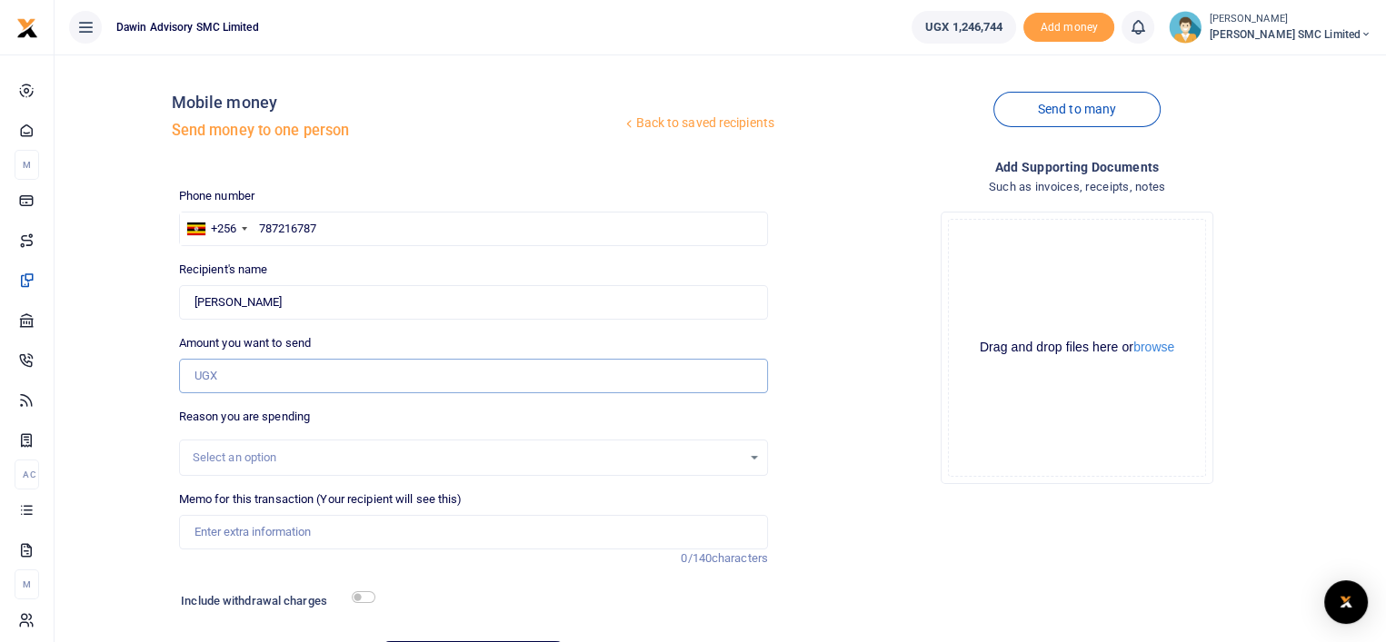
click at [218, 378] on input "Amount you want to send" at bounding box center [473, 376] width 589 height 35
type input "950,000"
click at [825, 450] on div "Drop your files here Drag and drop files here or browse Powered by Uppy" at bounding box center [1076, 348] width 589 height 302
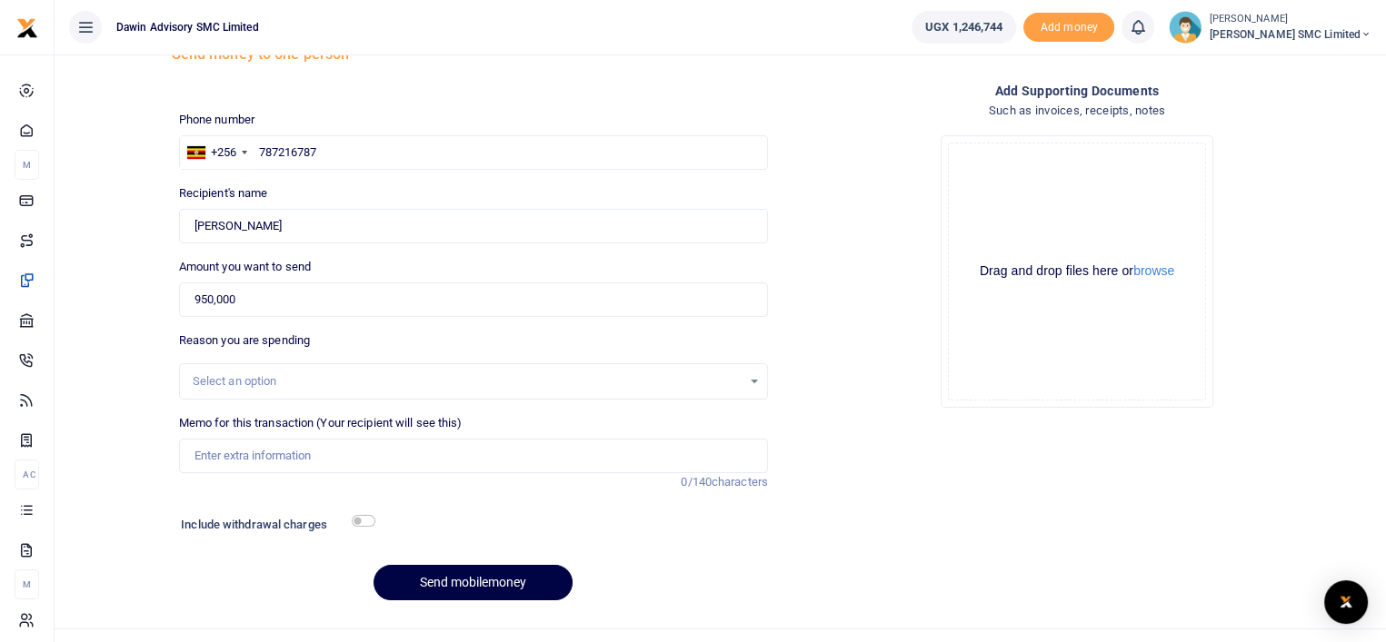
scroll to position [109, 0]
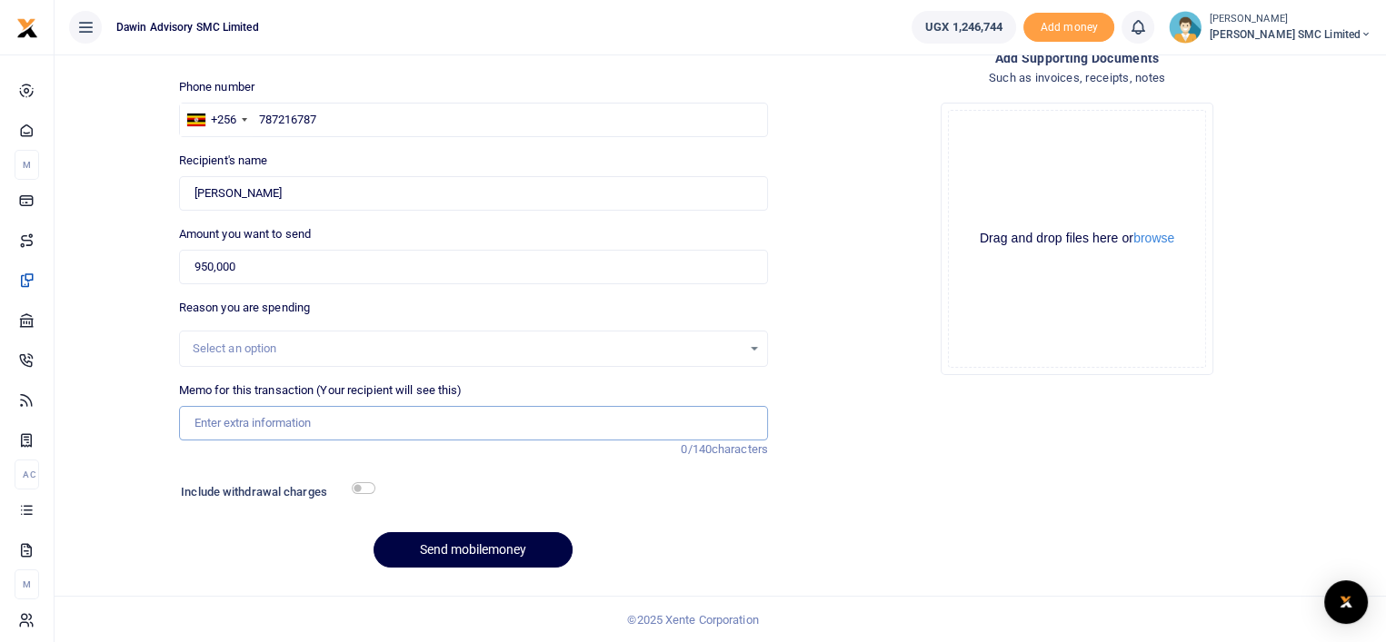
click at [282, 421] on input "Memo for this transaction (Your recipient will see this)" at bounding box center [473, 423] width 589 height 35
type input "Being Equity drawing"
click at [368, 484] on input "checkbox" at bounding box center [364, 488] width 24 height 12
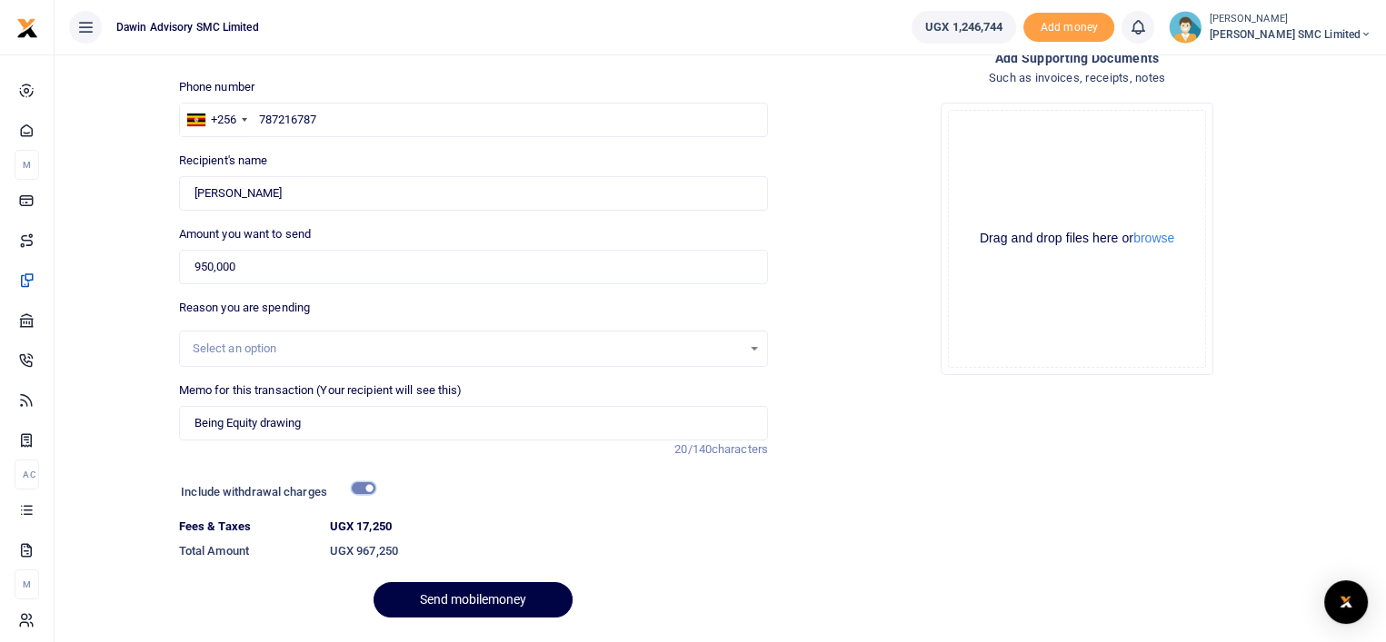
click at [366, 486] on input "checkbox" at bounding box center [364, 488] width 24 height 12
checkbox input "false"
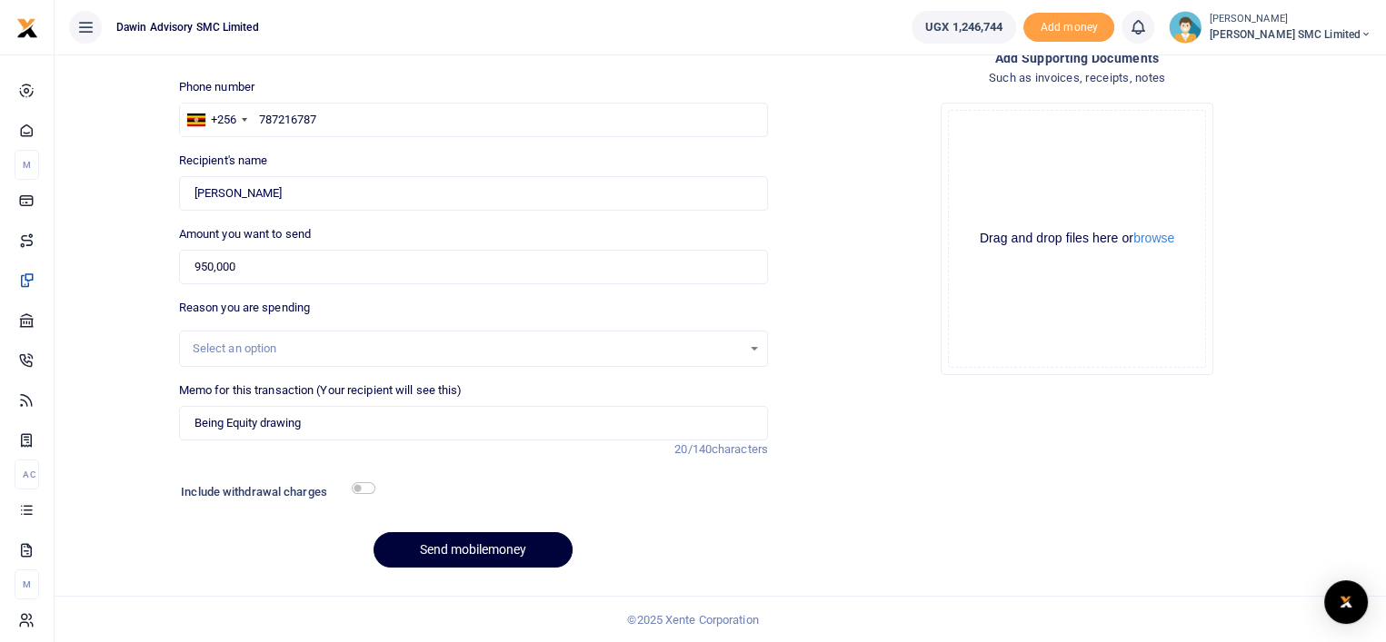
click at [426, 542] on button "Send mobilemoney" at bounding box center [472, 549] width 199 height 35
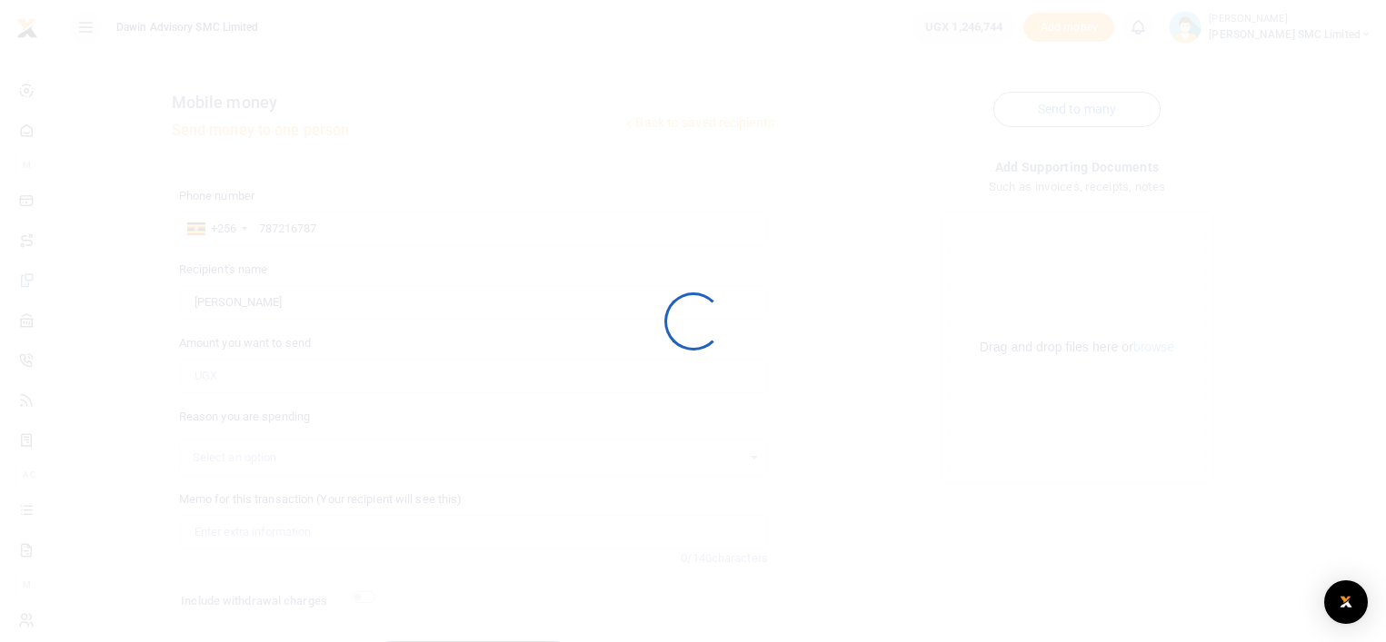
scroll to position [109, 0]
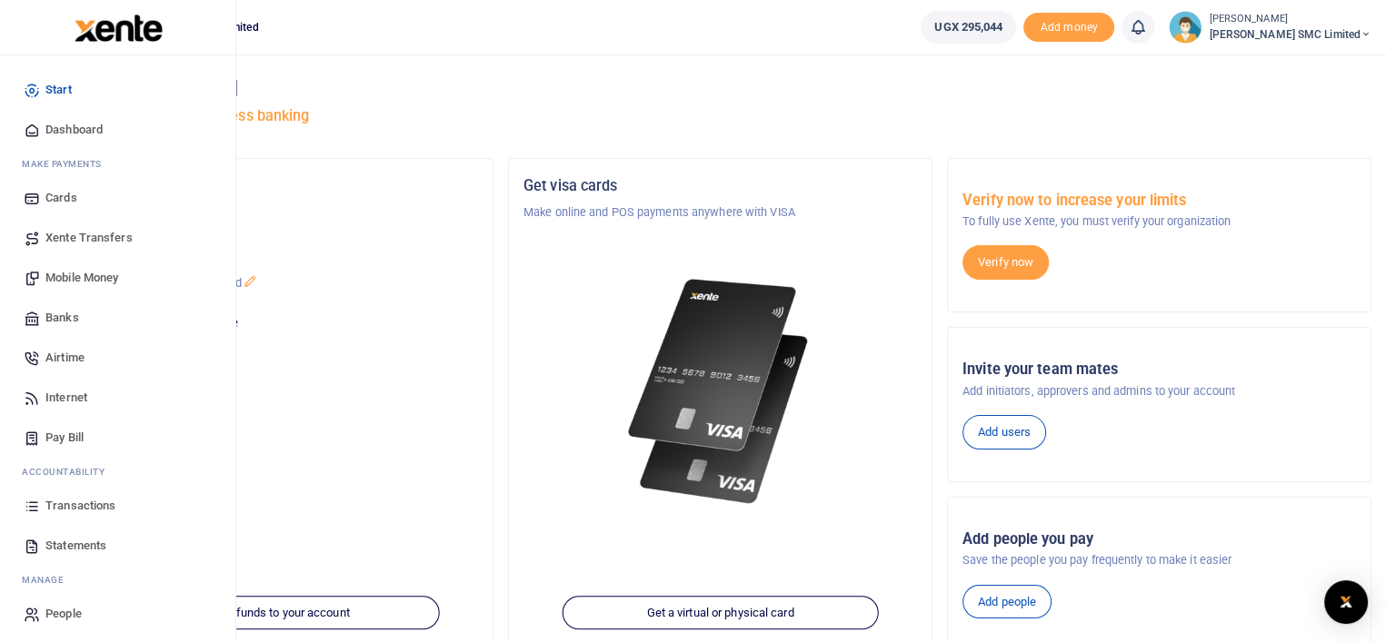
click at [75, 497] on span "Transactions" at bounding box center [80, 506] width 70 height 18
click at [57, 274] on span "Mobile Money" at bounding box center [81, 278] width 73 height 18
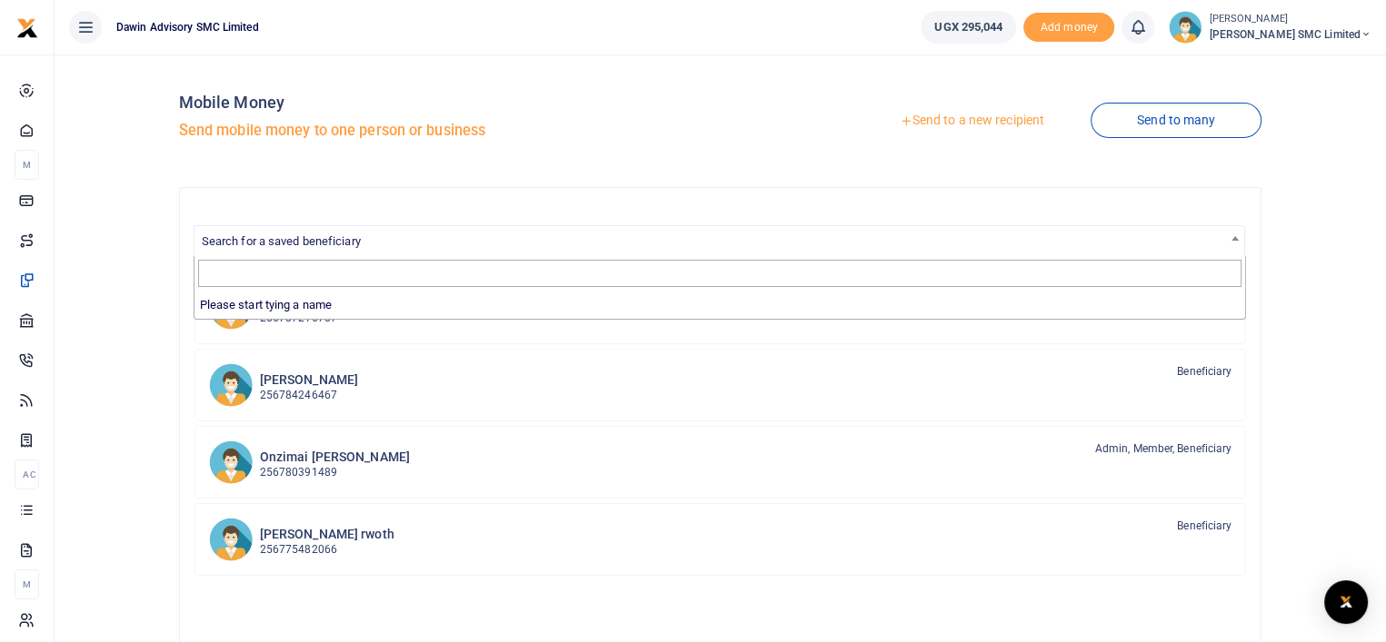
click at [331, 246] on span "Search for a saved beneficiary" at bounding box center [281, 241] width 159 height 14
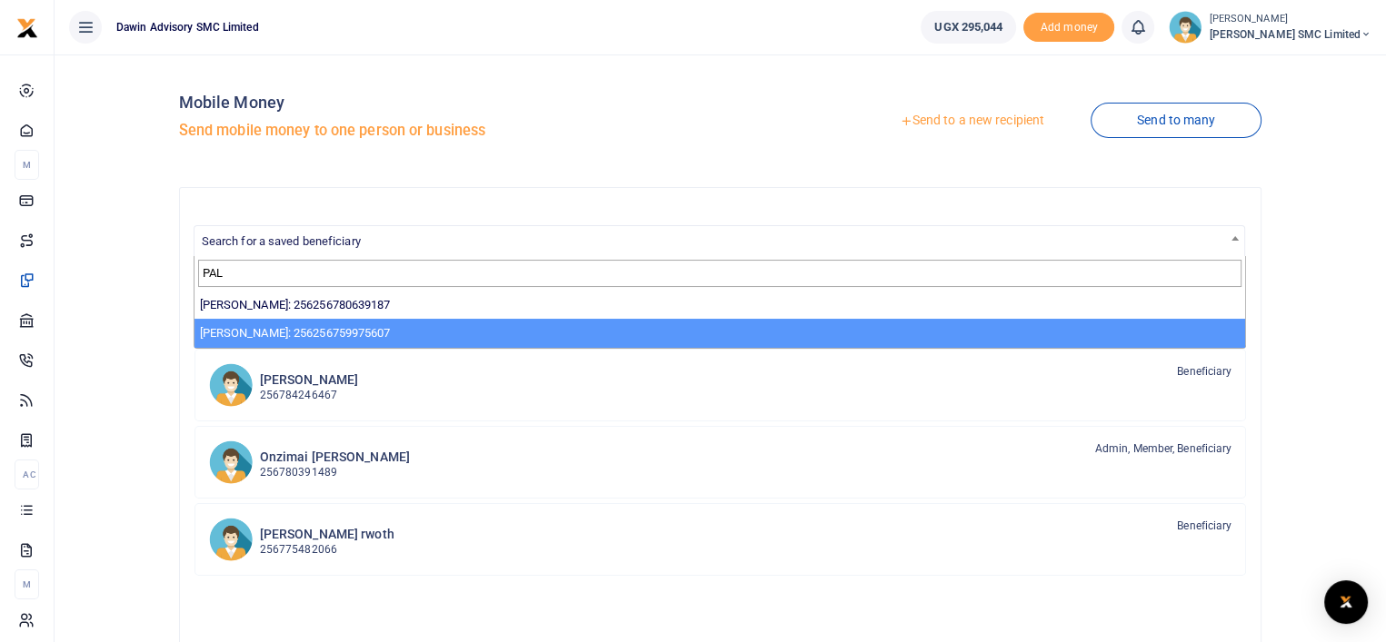
type input "PAL"
select select "13855"
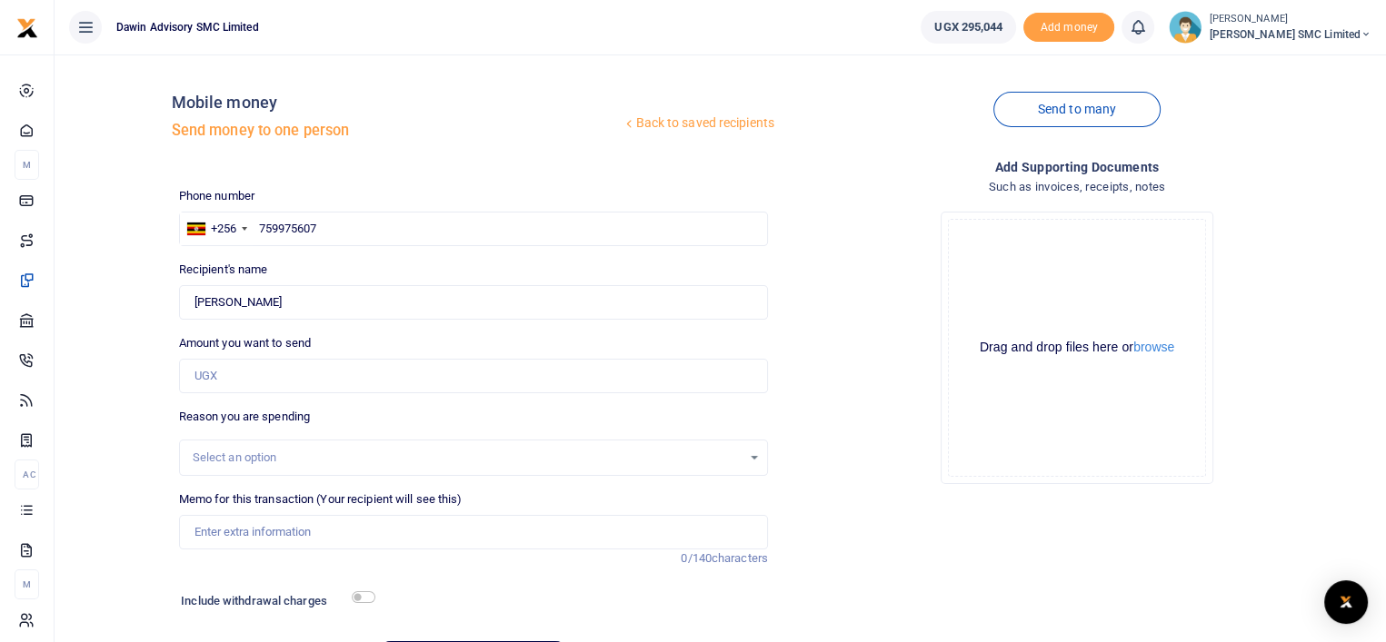
click at [983, 491] on div "Drop your files here Drag and drop files here or browse Powered by Uppy" at bounding box center [1076, 348] width 589 height 302
click at [214, 368] on input "Amount you want to send" at bounding box center [473, 376] width 589 height 35
type input "89,250"
click at [265, 529] on input "Memo for this transaction (Your recipient will see this)" at bounding box center [473, 532] width 589 height 35
type input "b"
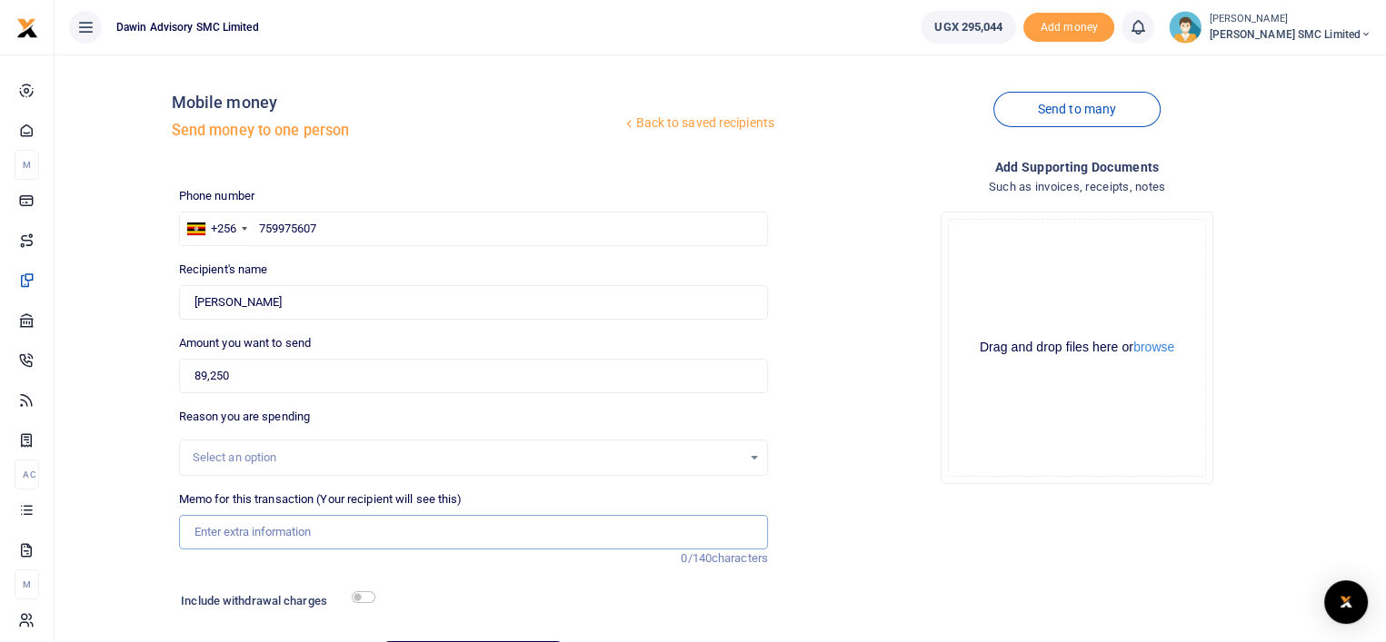
click at [265, 529] on input "Memo for this transaction (Your recipient will see this)" at bounding box center [473, 532] width 589 height 35
type input "Being payment for Matt Paint bill DWF036"
click at [362, 601] on input "checkbox" at bounding box center [364, 597] width 24 height 12
checkbox input "true"
click at [901, 444] on div "Drop your files here Drag and drop files here or browse Powered by Uppy" at bounding box center [1076, 348] width 589 height 302
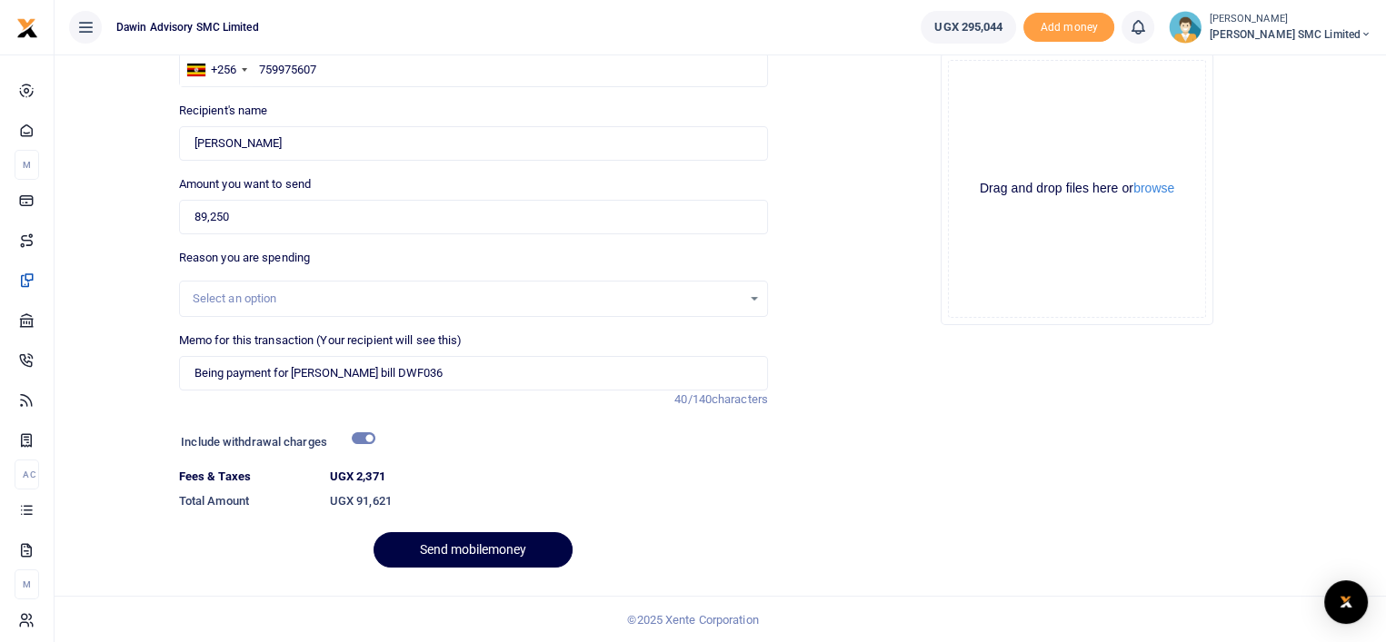
scroll to position [160, 0]
click at [470, 546] on button "Send mobilemoney" at bounding box center [472, 549] width 199 height 35
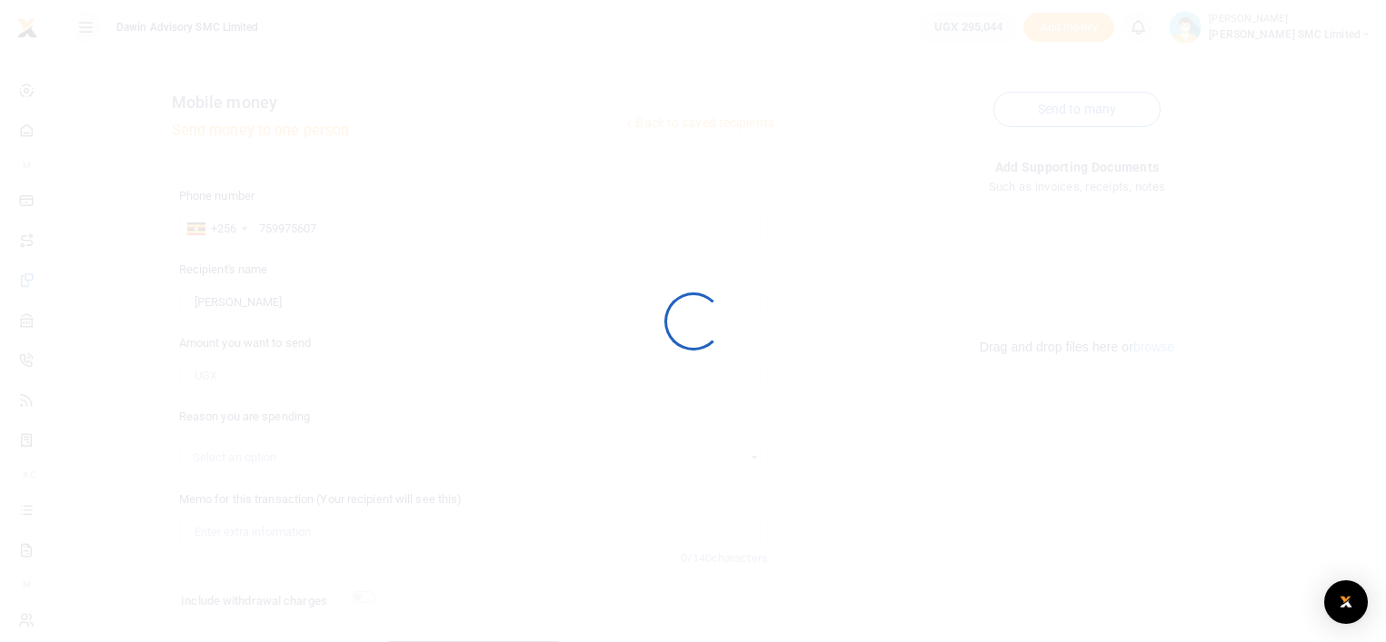
scroll to position [109, 0]
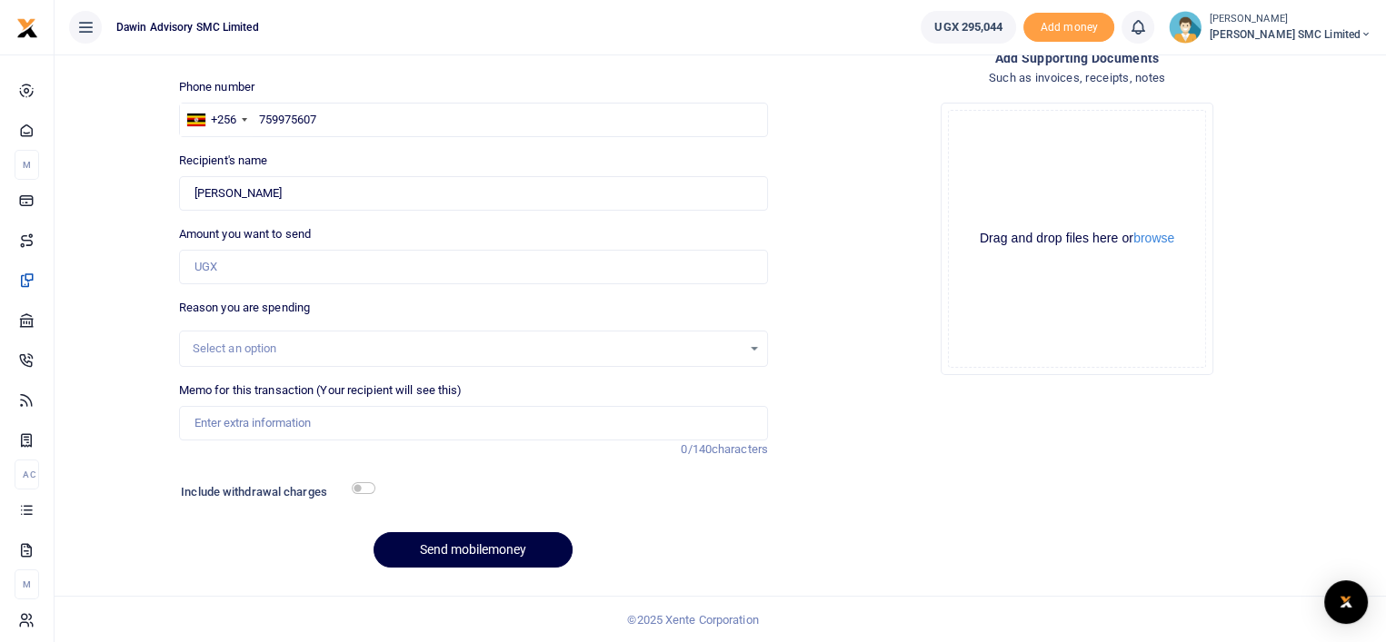
click at [866, 315] on div "Drop your files here Drag and drop files here or browse Powered by Uppy" at bounding box center [1076, 239] width 589 height 302
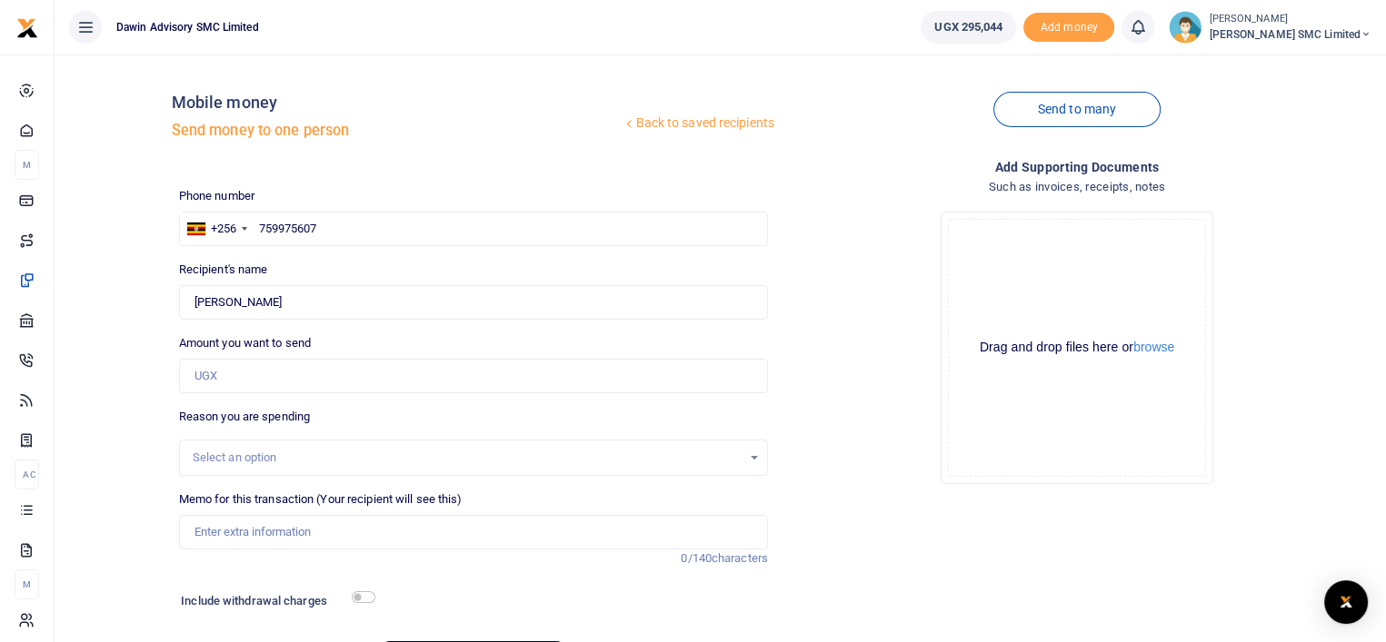
scroll to position [0, 0]
click at [341, 230] on input "759975607" at bounding box center [473, 229] width 589 height 35
type input "7"
type input "775482066"
type input "[PERSON_NAME]"
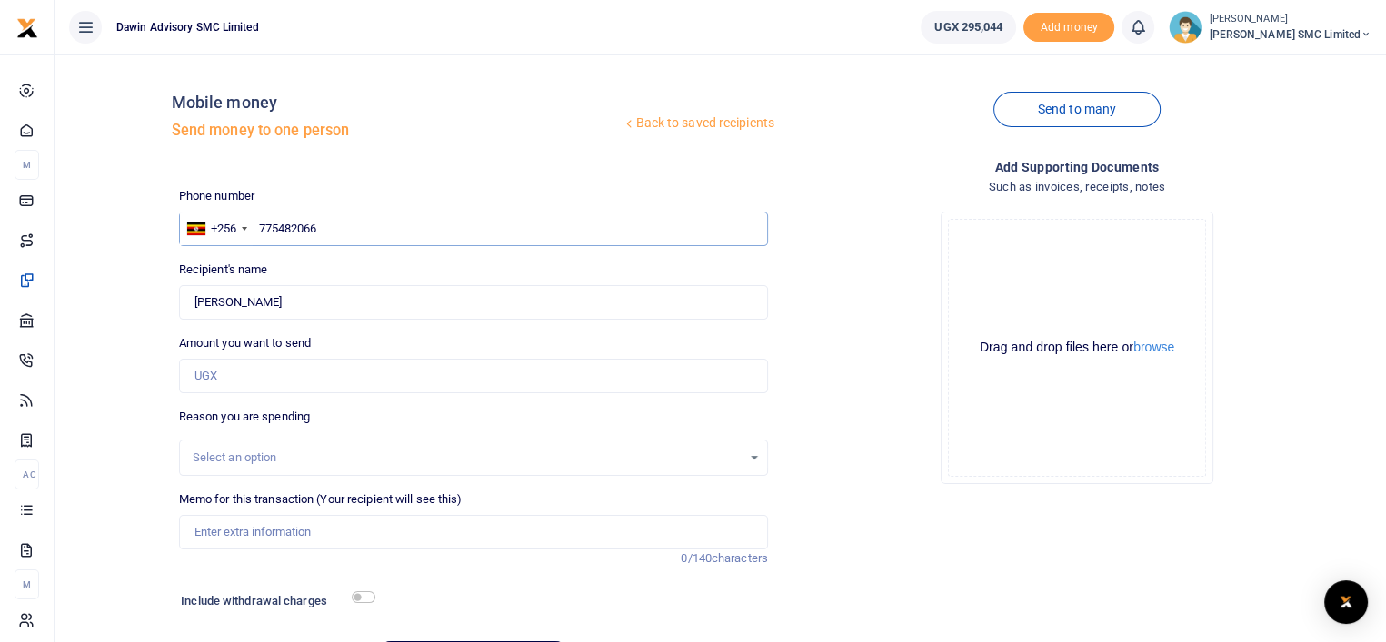
type input "775482066"
click at [236, 378] on input "Amount you want to send" at bounding box center [473, 376] width 589 height 35
type input "25,000"
click at [909, 405] on div "Drop your files here Drag and drop files here or browse Powered by Uppy" at bounding box center [1076, 348] width 589 height 302
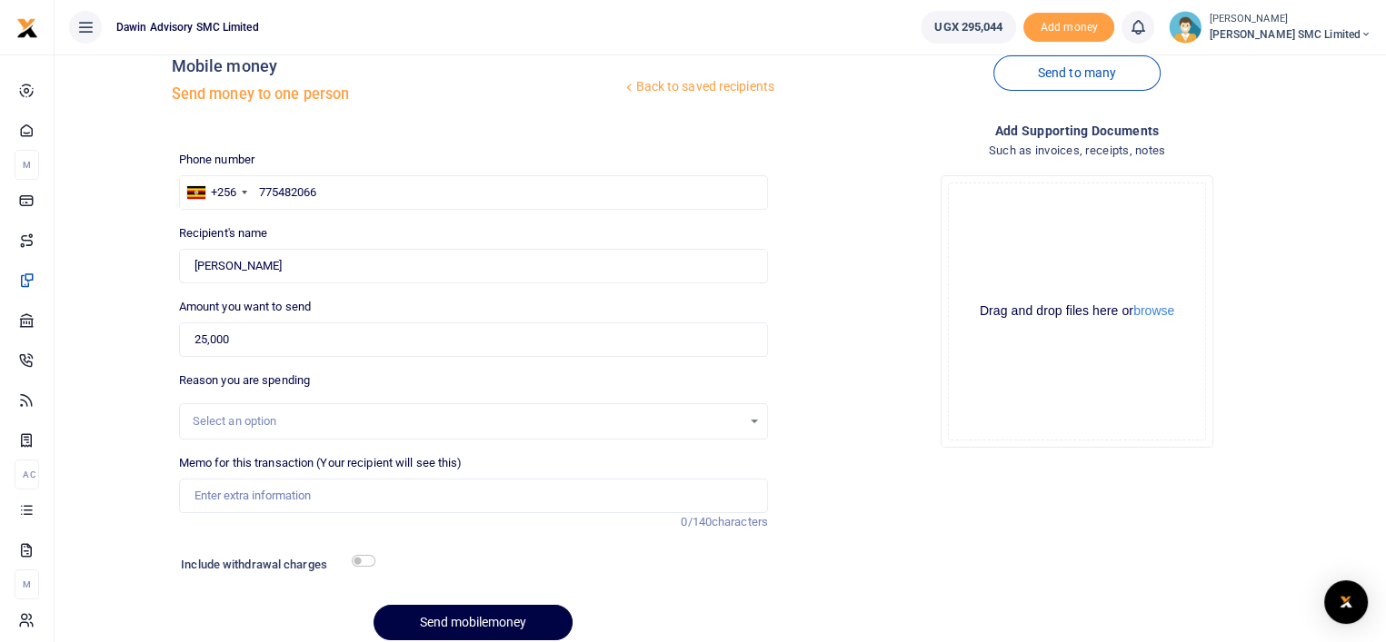
scroll to position [109, 0]
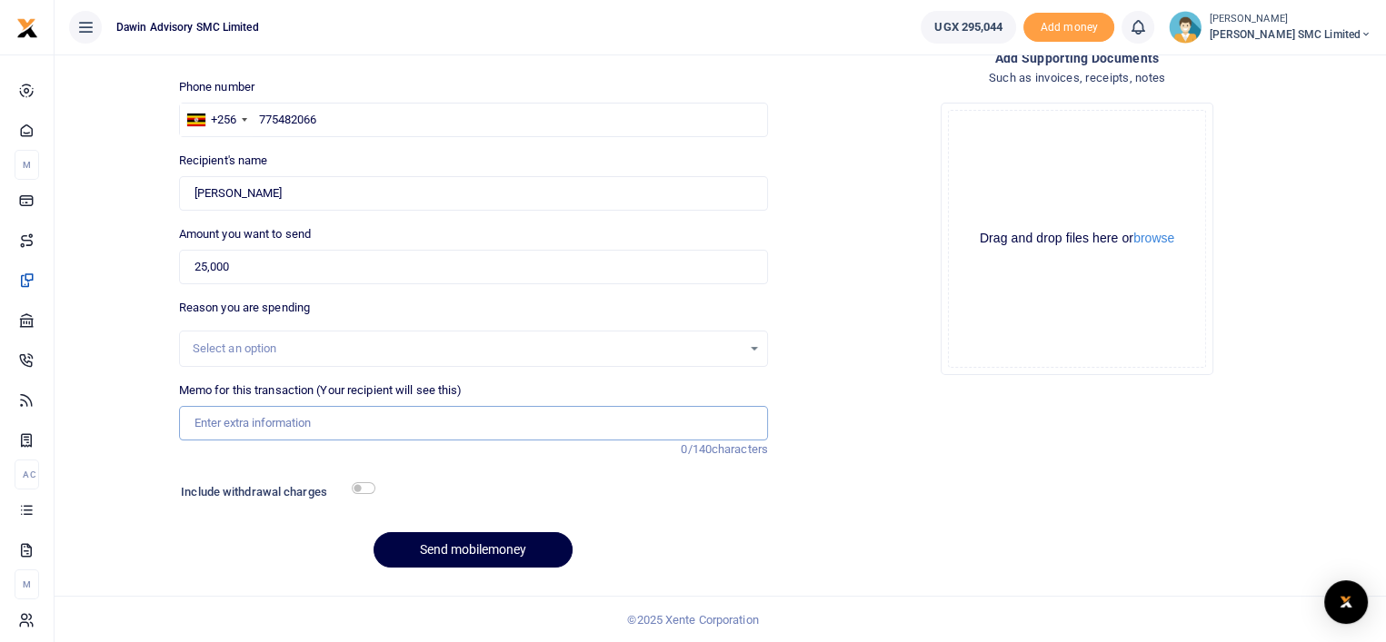
click at [272, 426] on input "Memo for this transaction (Your recipient will see this)" at bounding box center [473, 423] width 589 height 35
click at [345, 420] on input "Being payment for Transport bill DWF037" at bounding box center [473, 423] width 589 height 35
type input "Being payment for Transport for timber processing bill DWF037"
click at [372, 486] on input "checkbox" at bounding box center [364, 488] width 24 height 12
checkbox input "true"
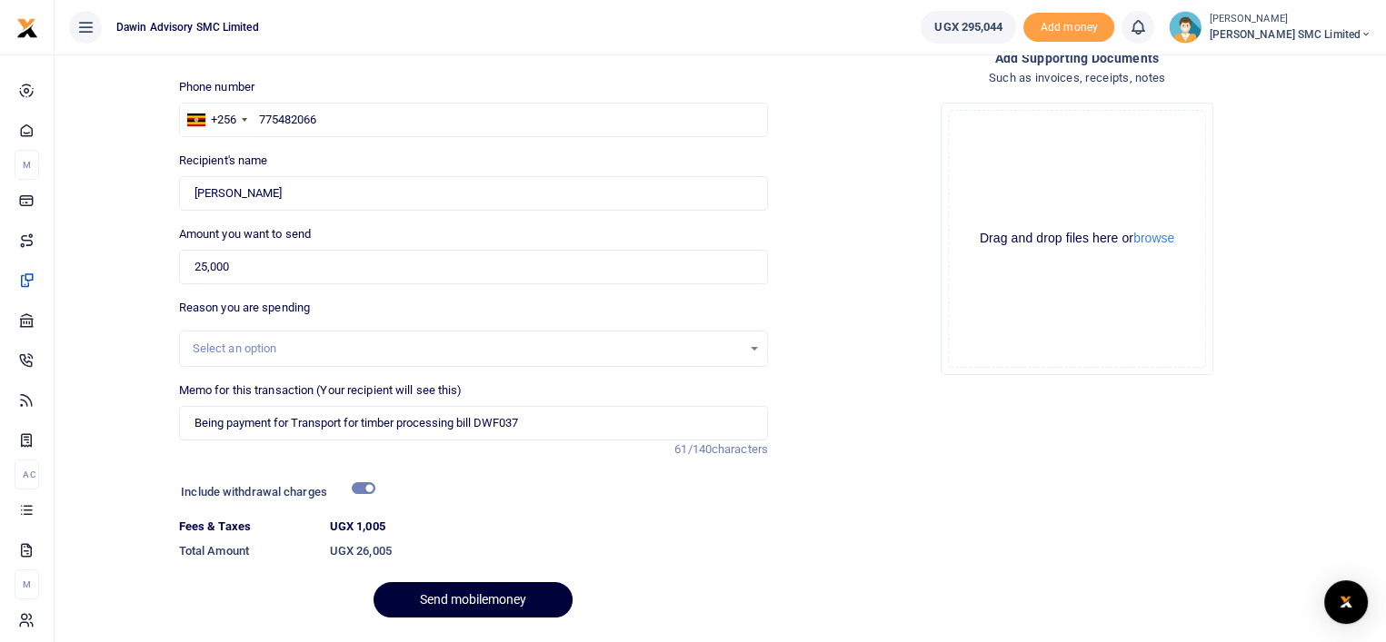
click at [460, 584] on button "Send mobilemoney" at bounding box center [472, 599] width 199 height 35
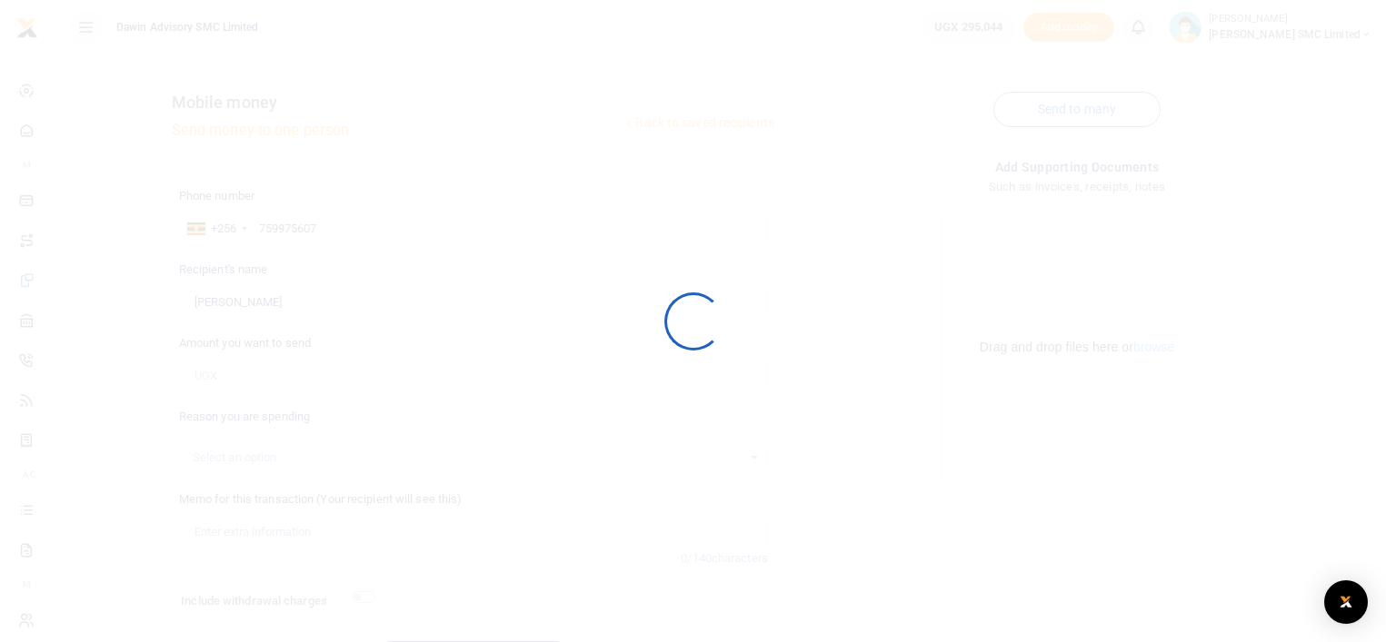
scroll to position [109, 0]
